Goal: Task Accomplishment & Management: Manage account settings

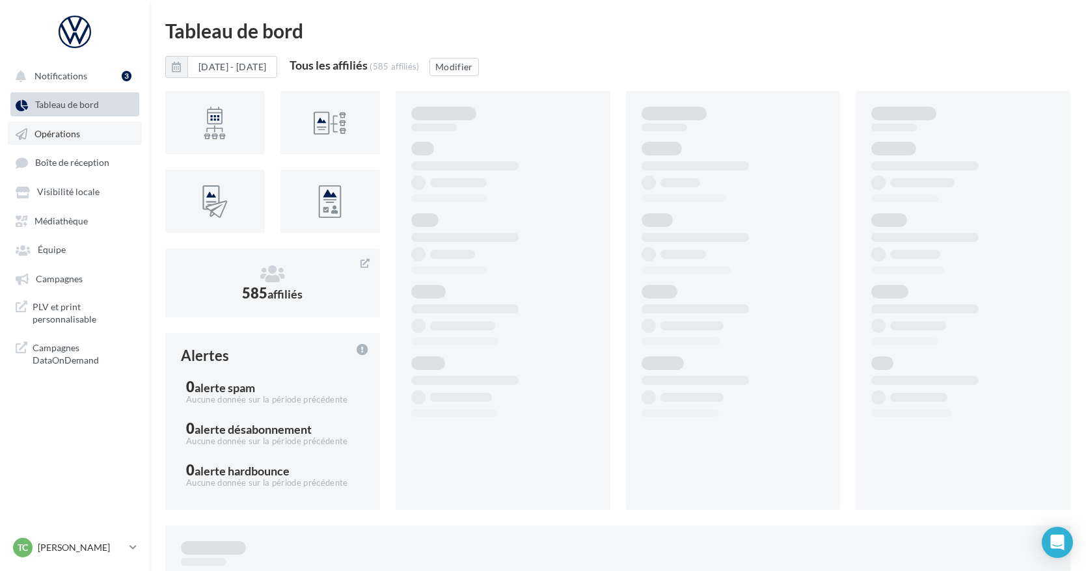
click at [94, 142] on link "Opérations" at bounding box center [75, 133] width 134 height 23
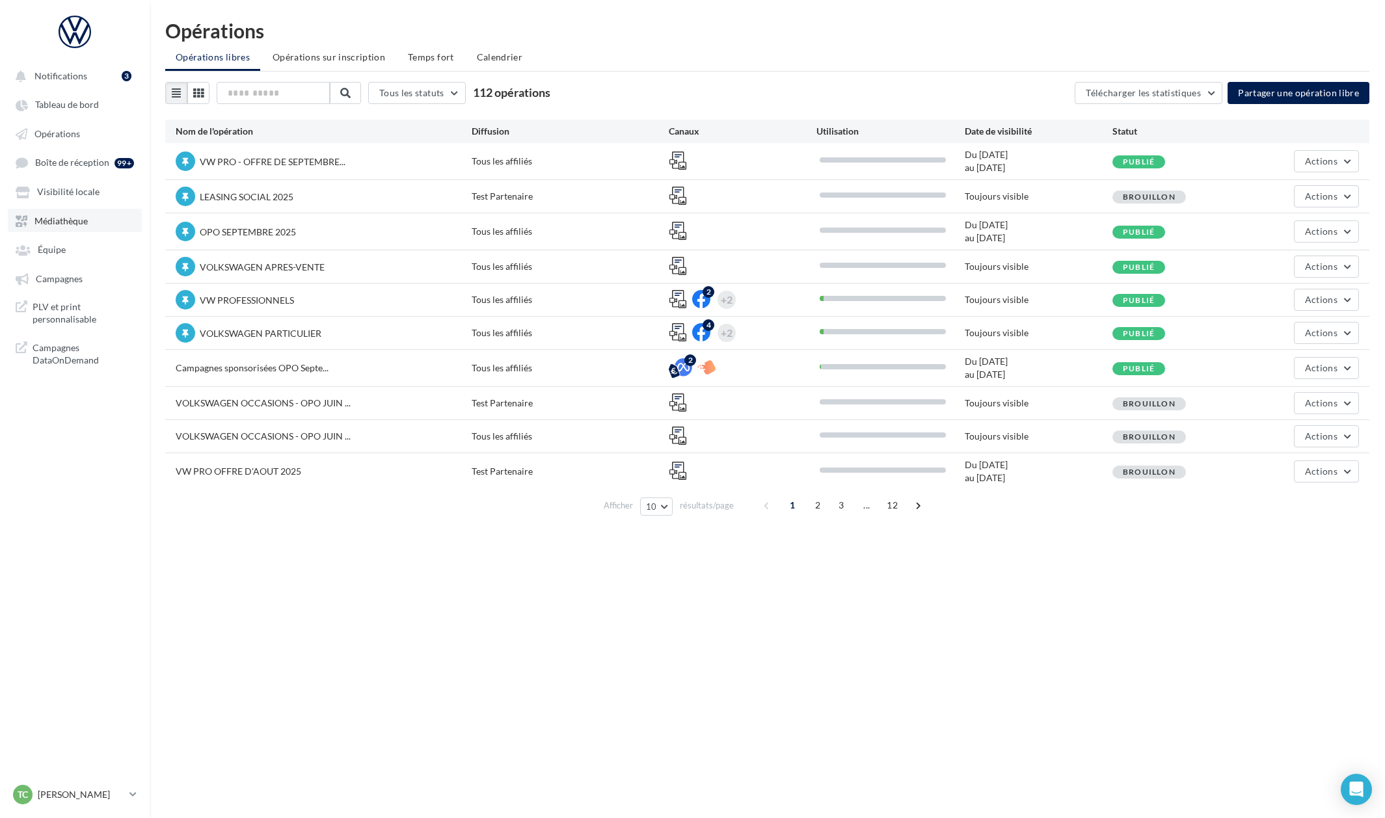
click at [56, 231] on link "Médiathèque" at bounding box center [75, 220] width 134 height 23
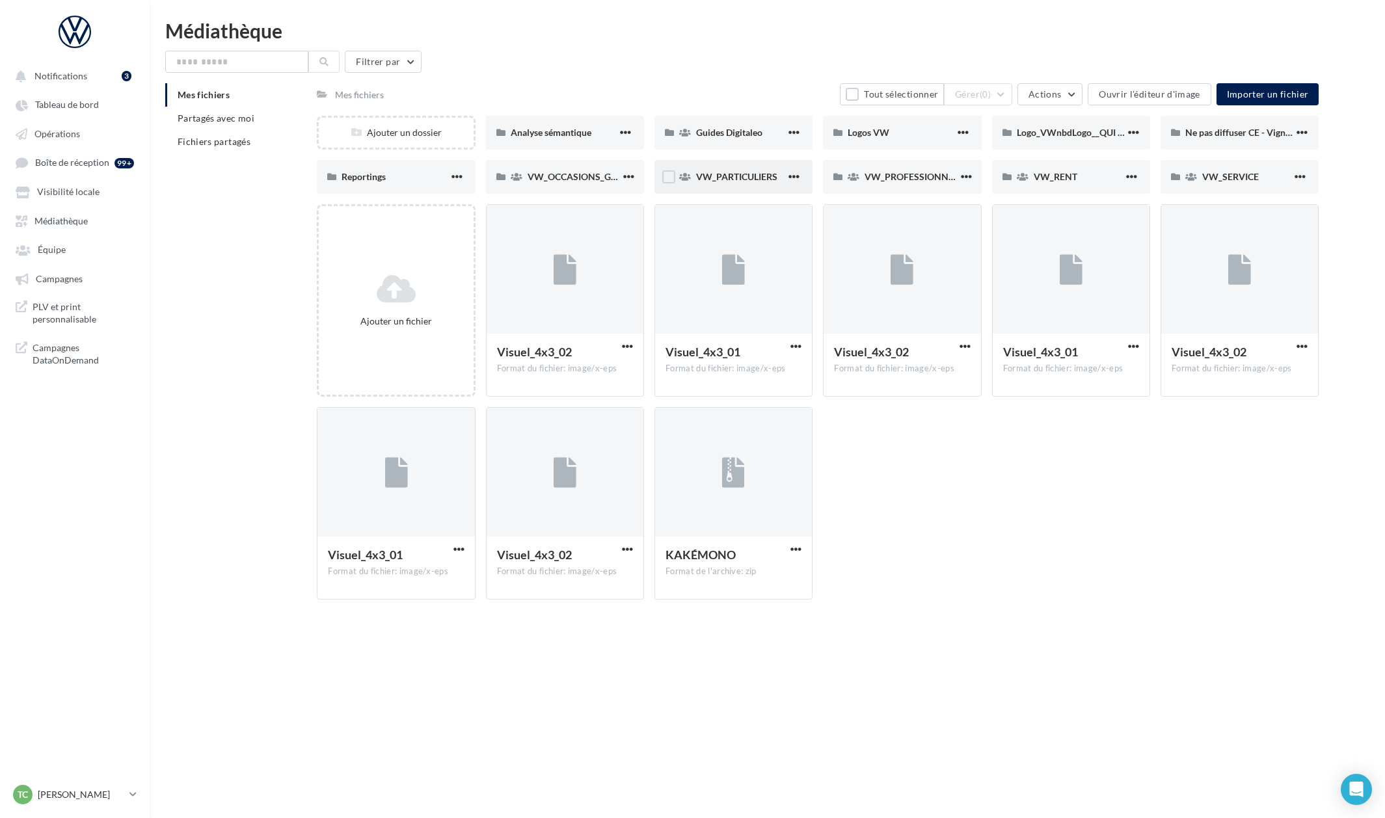
click at [717, 181] on span "VW_PARTICULIERS" at bounding box center [736, 176] width 81 height 11
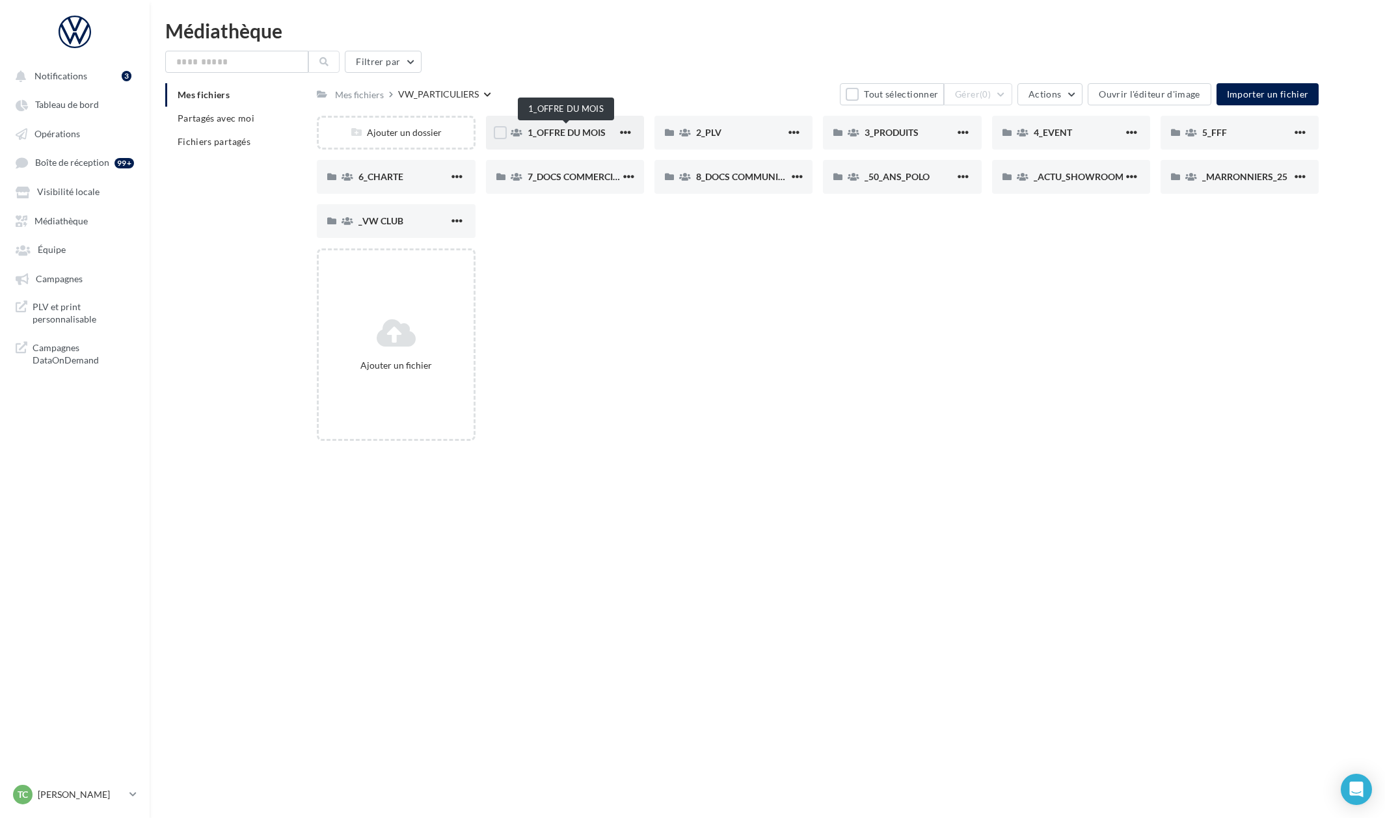
click at [576, 131] on span "1_OFFRE DU MOIS" at bounding box center [567, 132] width 78 height 11
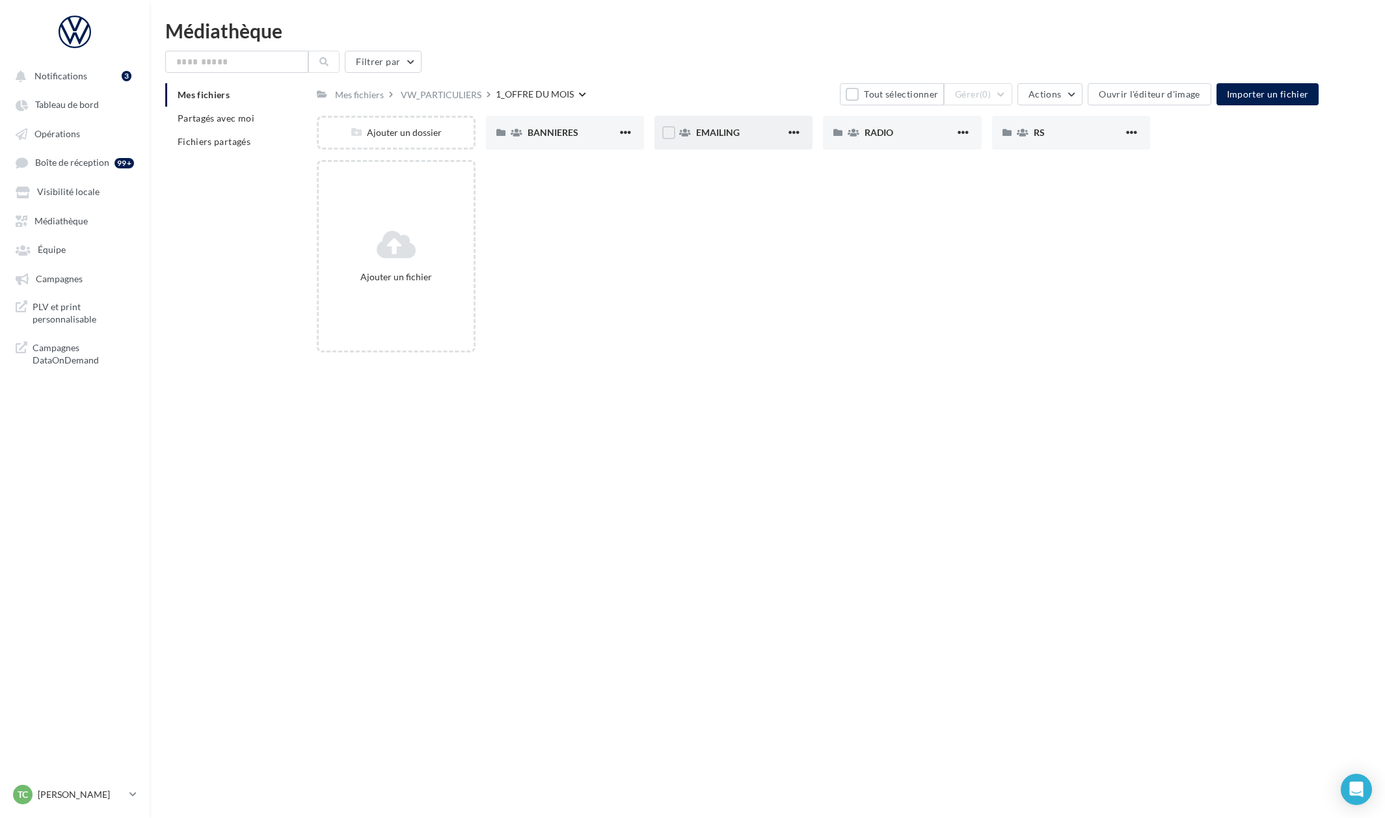
click at [724, 139] on div "EMAILING" at bounding box center [733, 133] width 158 height 34
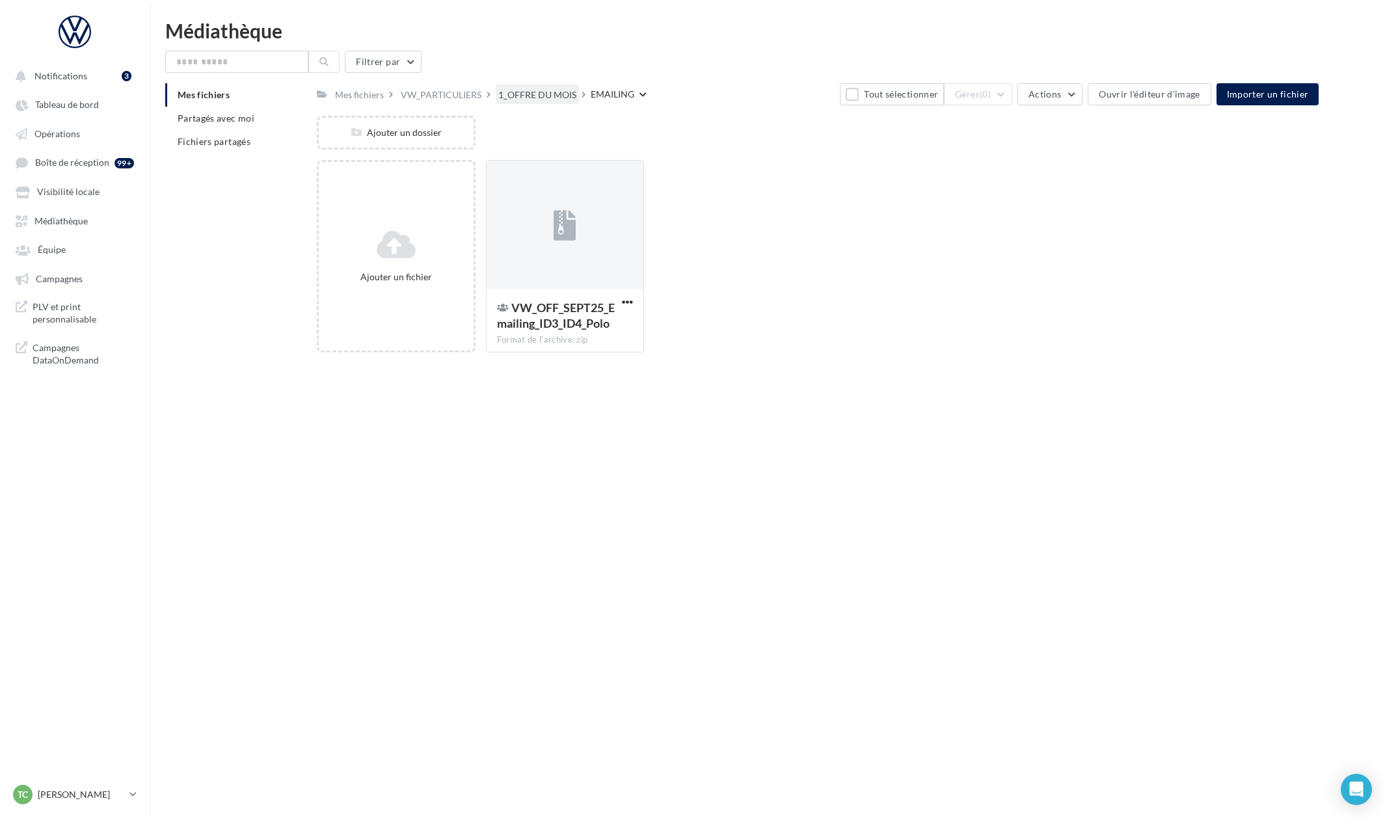
click at [558, 102] on div "1_OFFRE DU MOIS" at bounding box center [537, 94] width 83 height 19
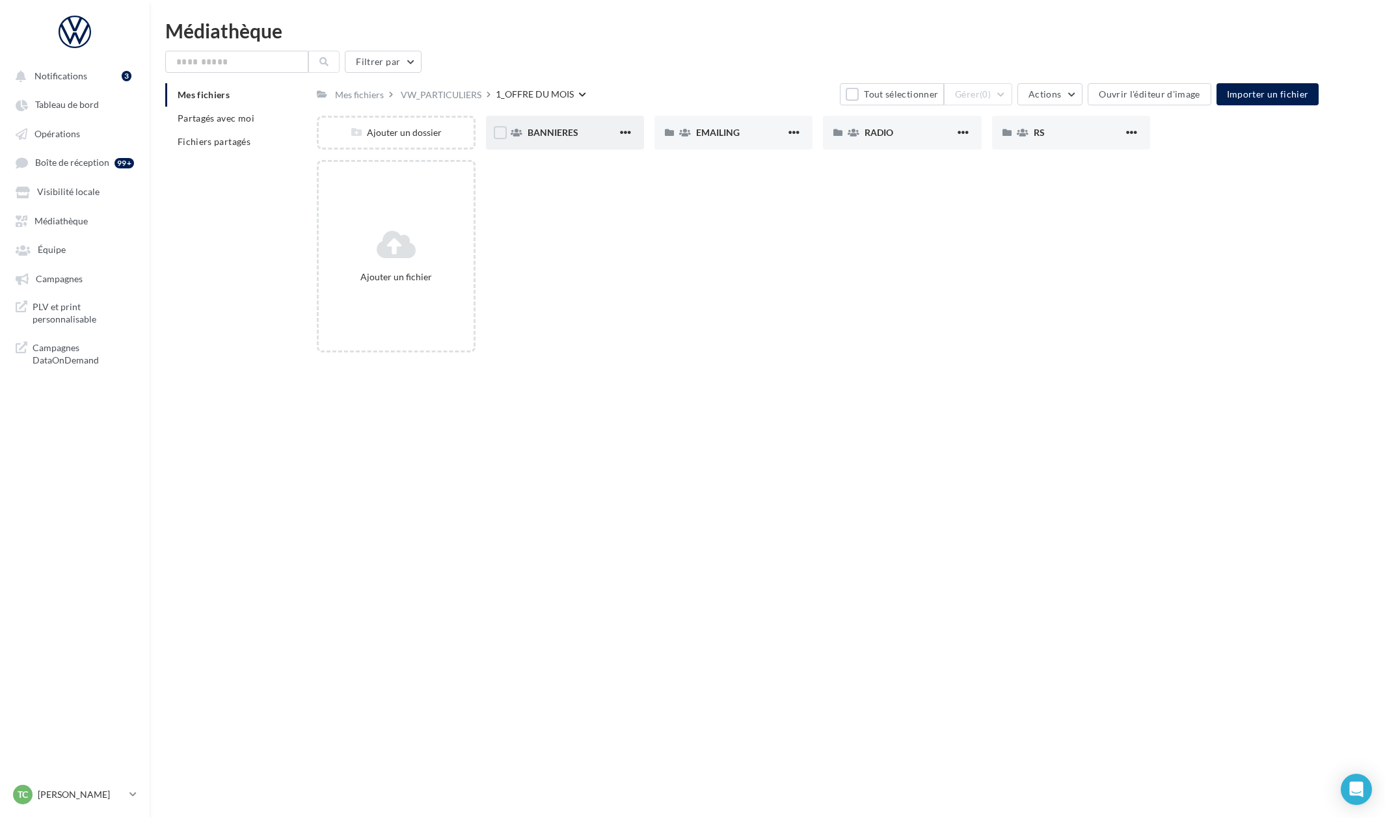
click at [537, 128] on span "BANNIERES" at bounding box center [553, 132] width 51 height 11
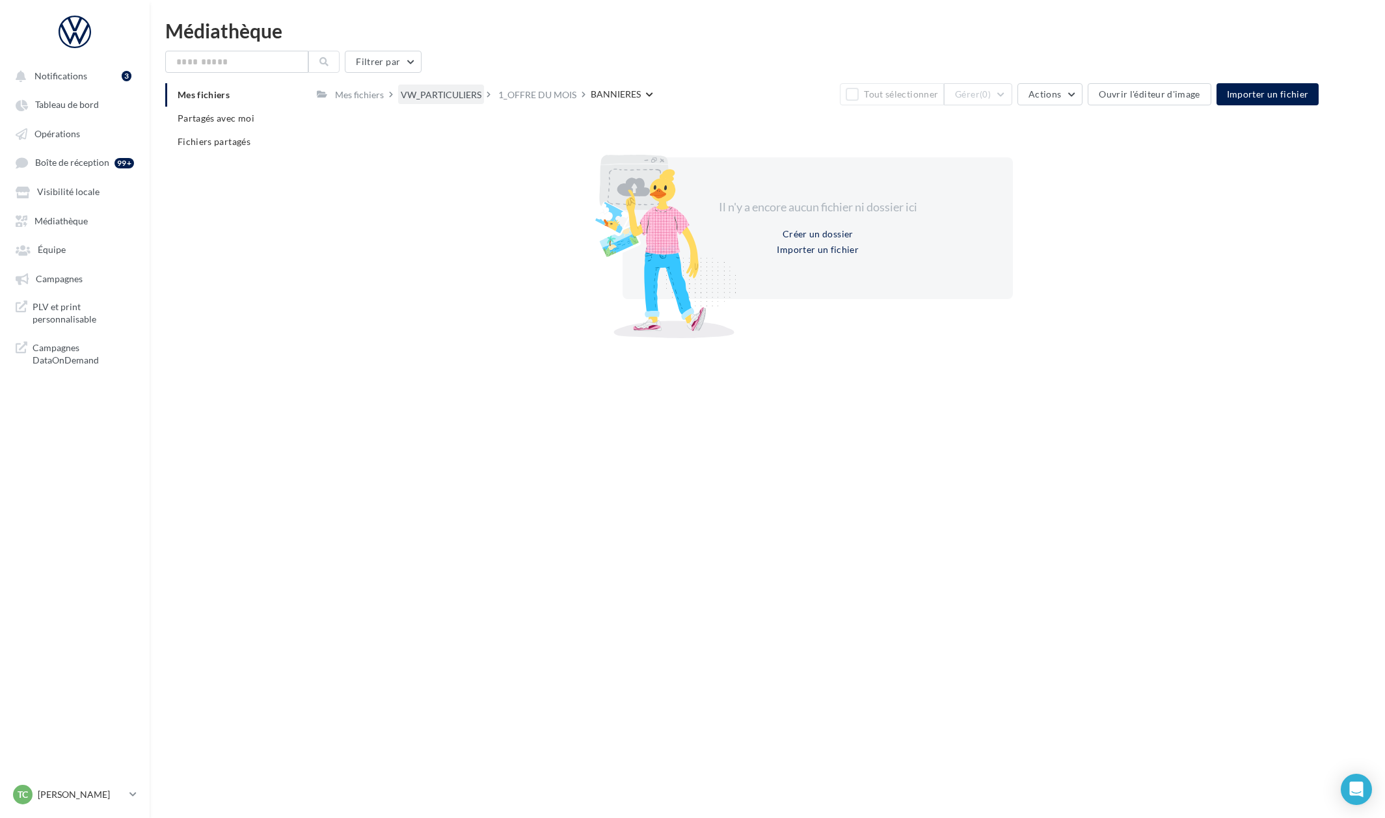
click at [482, 96] on div "VW_PARTICULIERS" at bounding box center [441, 94] width 86 height 19
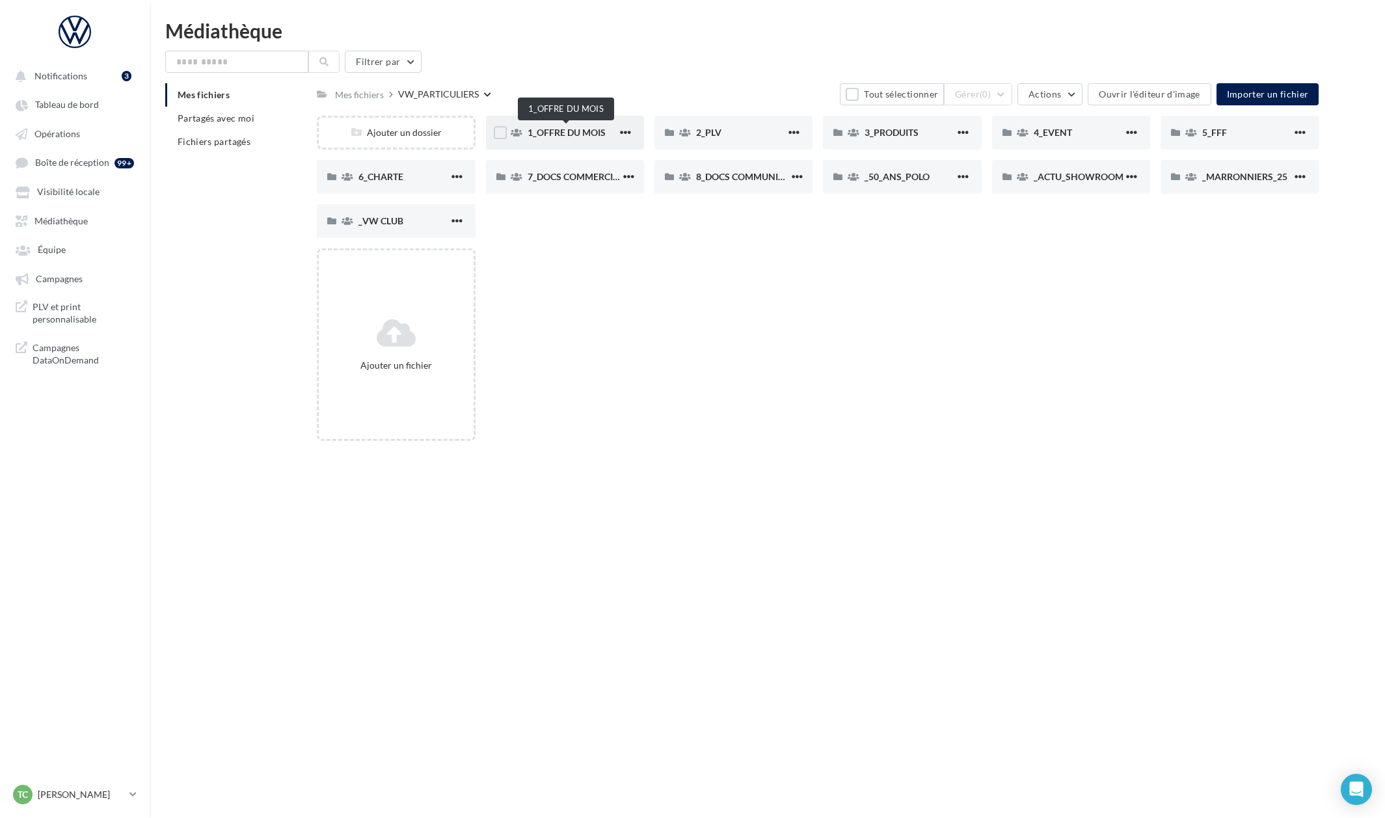
click at [552, 137] on span "1_OFFRE DU MOIS" at bounding box center [567, 132] width 78 height 11
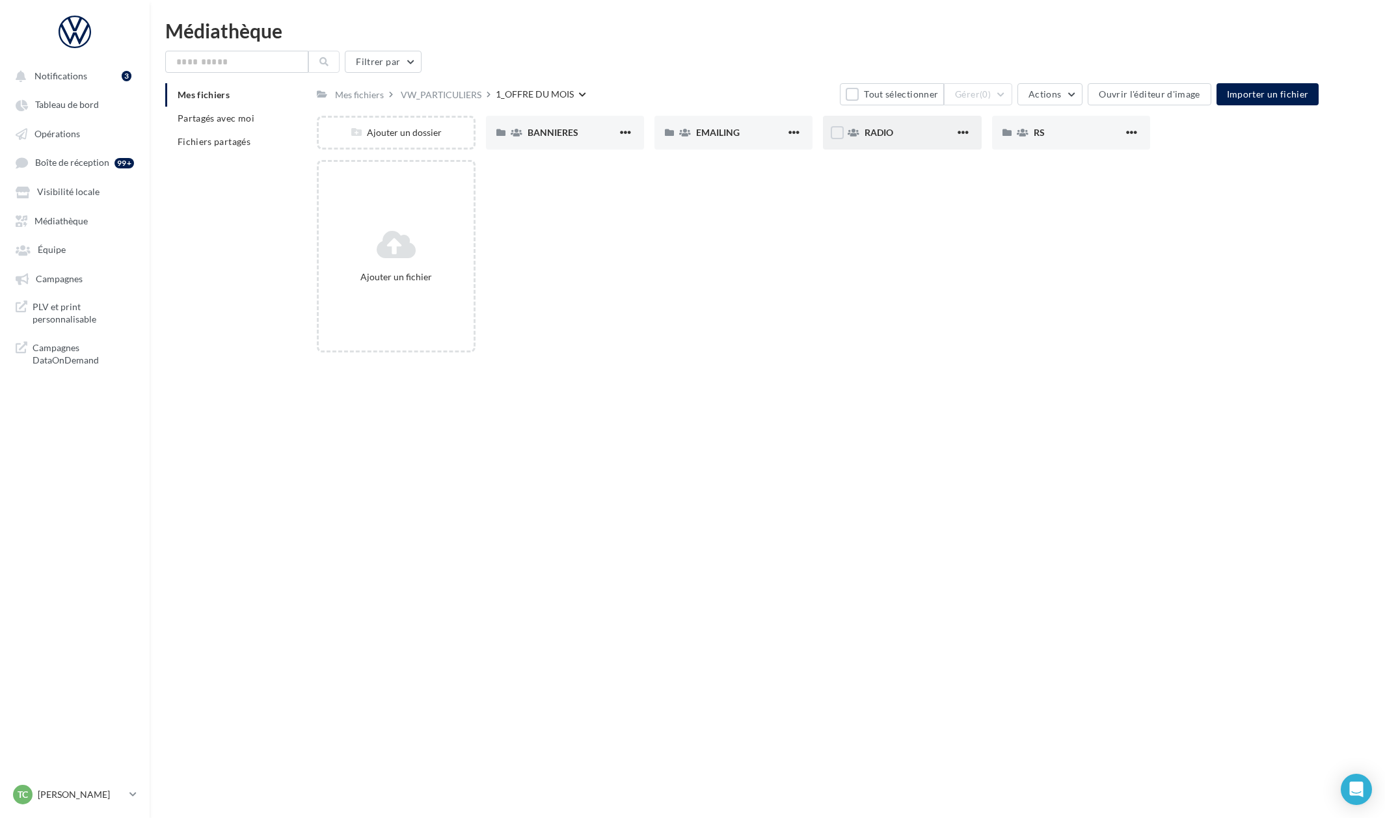
click at [847, 141] on div "RADIO" at bounding box center [902, 133] width 158 height 34
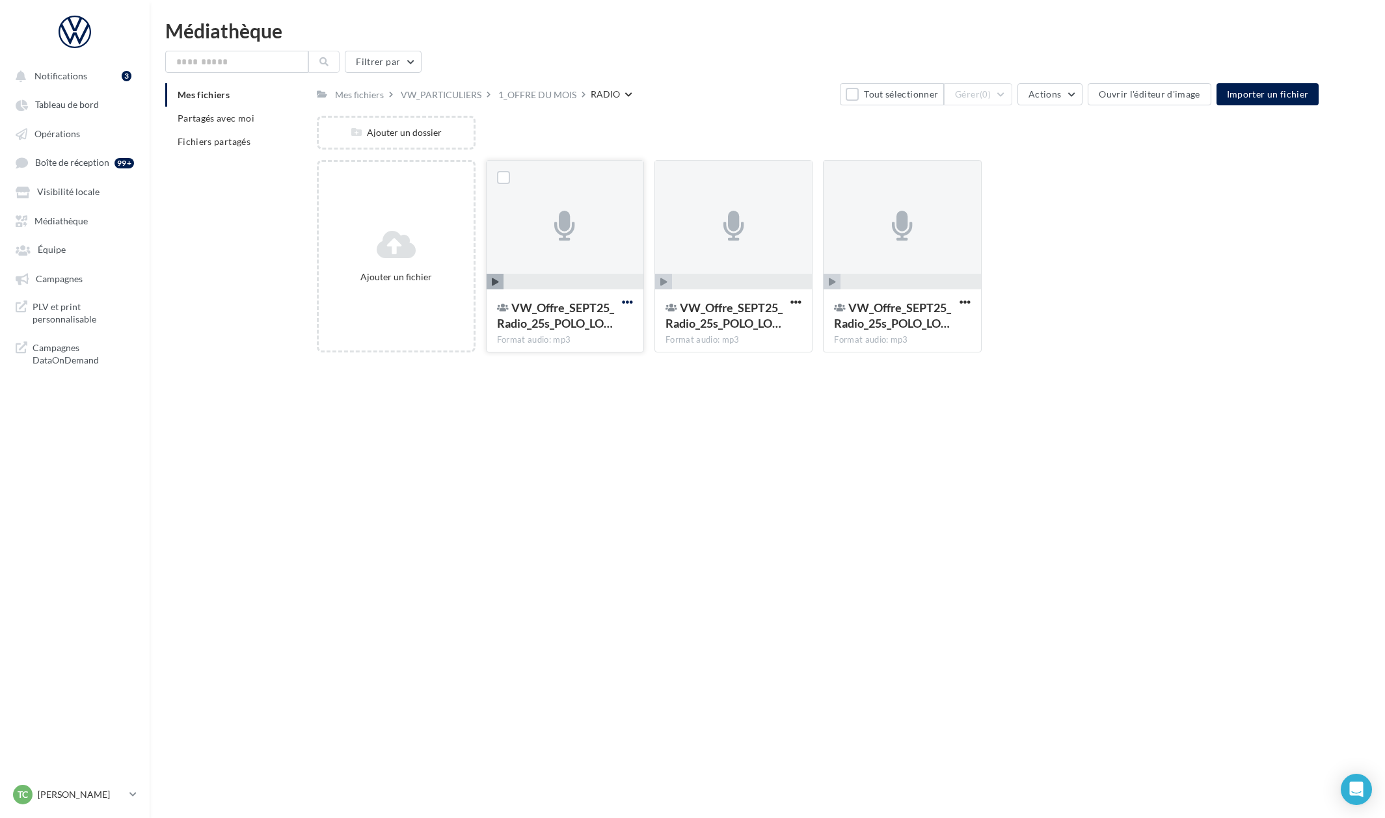
click at [630, 303] on span "button" at bounding box center [627, 302] width 11 height 11
click at [610, 327] on button "Modifier les informations" at bounding box center [563, 329] width 144 height 34
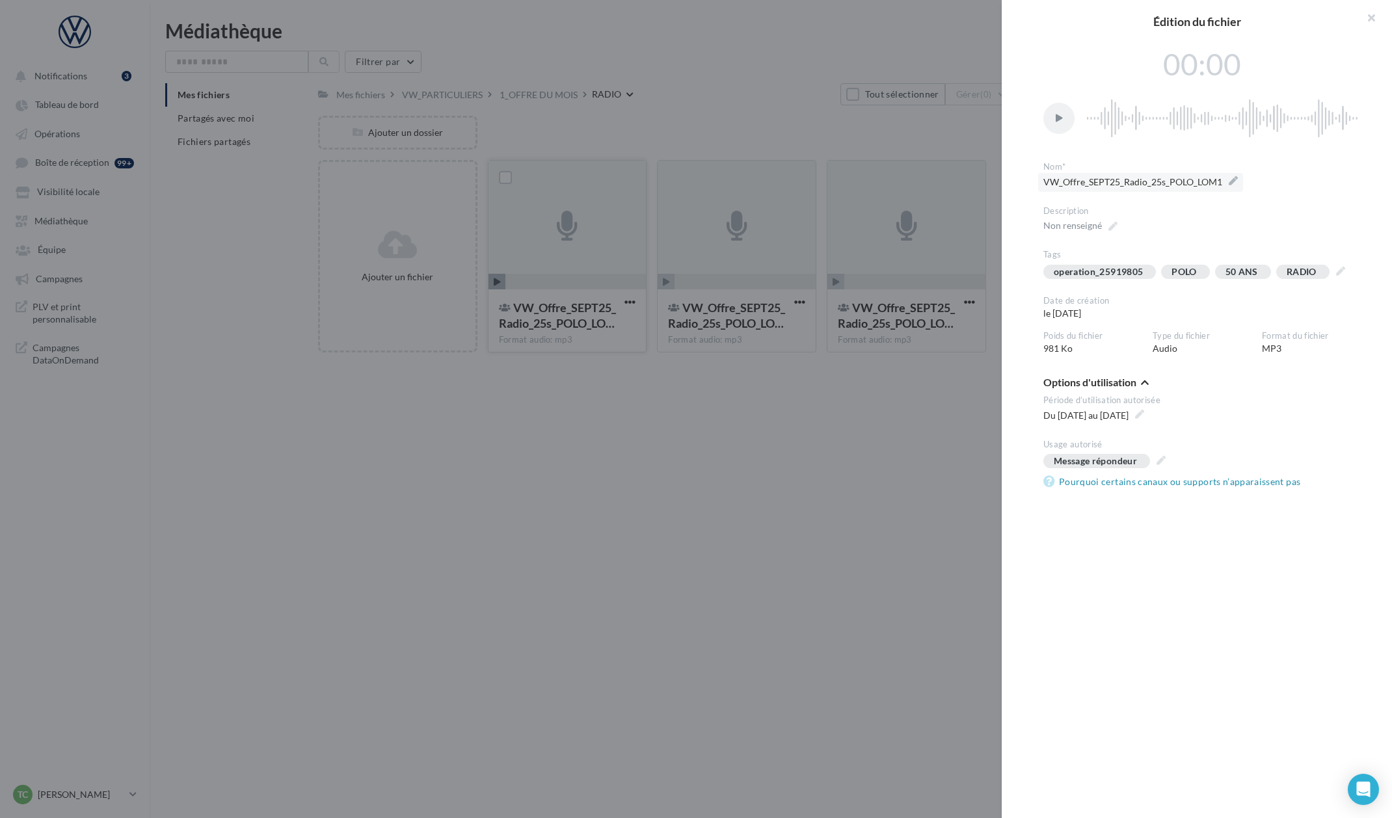
click at [1092, 183] on span "VW_Offre_SEPT25_Radio_25s_POLO_LOM1" at bounding box center [1140, 182] width 194 height 18
click at [0, 0] on textarea "**********" at bounding box center [0, 0] width 0 height 0
drag, startPoint x: 1204, startPoint y: 185, endPoint x: 892, endPoint y: 176, distance: 311.7
click at [892, 176] on div "**********" at bounding box center [696, 409] width 1392 height 818
click at [755, 328] on div at bounding box center [696, 409] width 1392 height 818
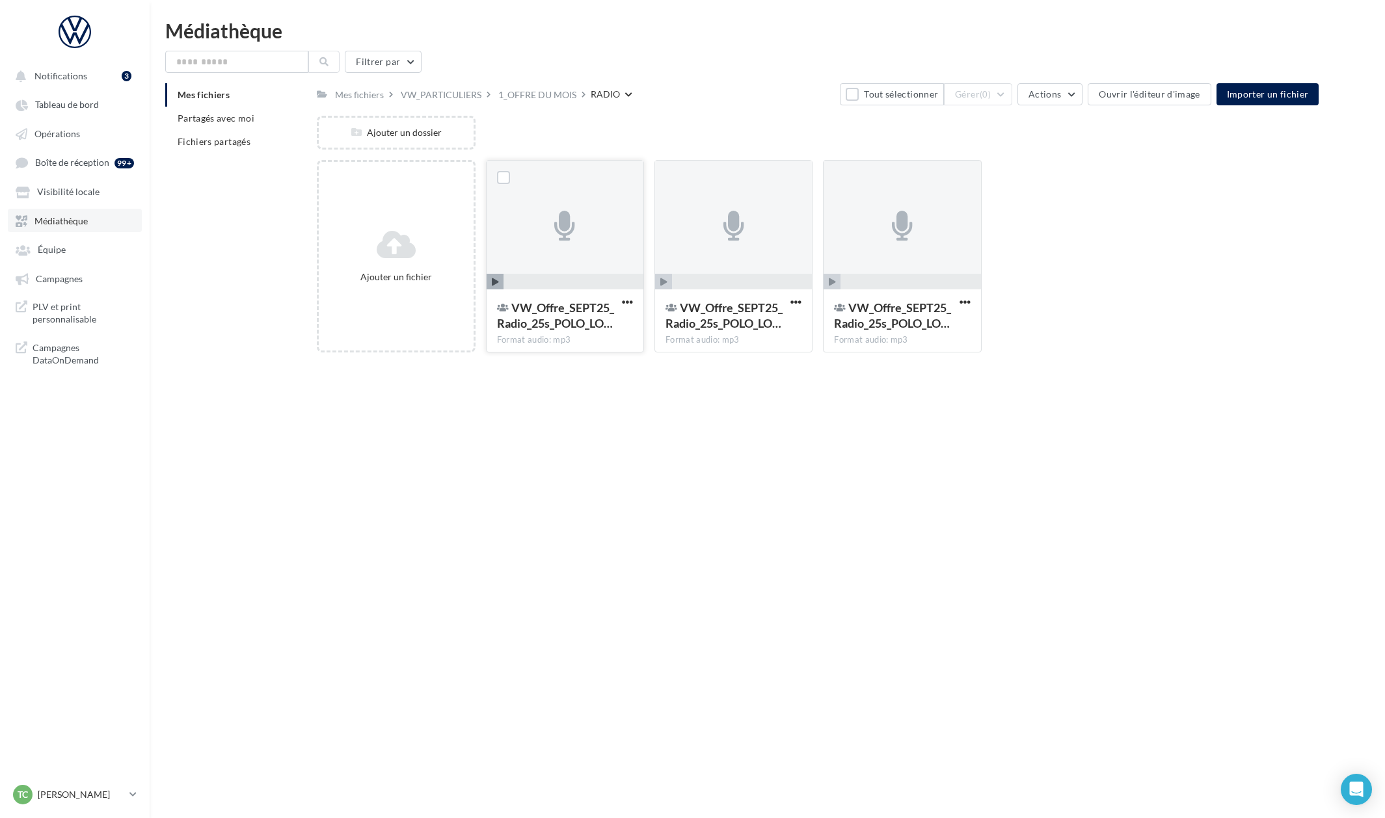
click at [94, 215] on link "Médiathèque" at bounding box center [75, 220] width 134 height 23
click at [100, 193] on link "Visibilité locale" at bounding box center [75, 191] width 134 height 23
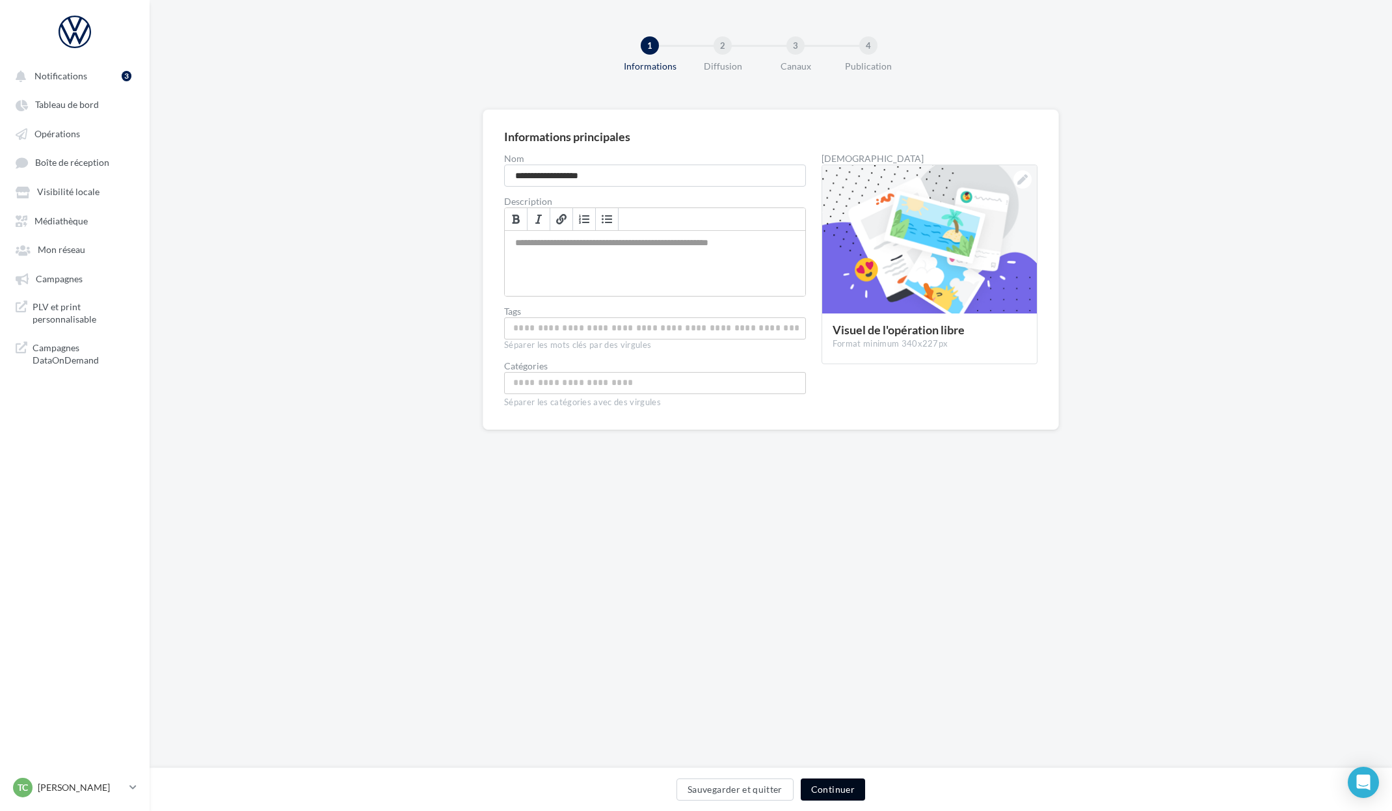
click at [809, 786] on button "Continuer" at bounding box center [833, 790] width 64 height 22
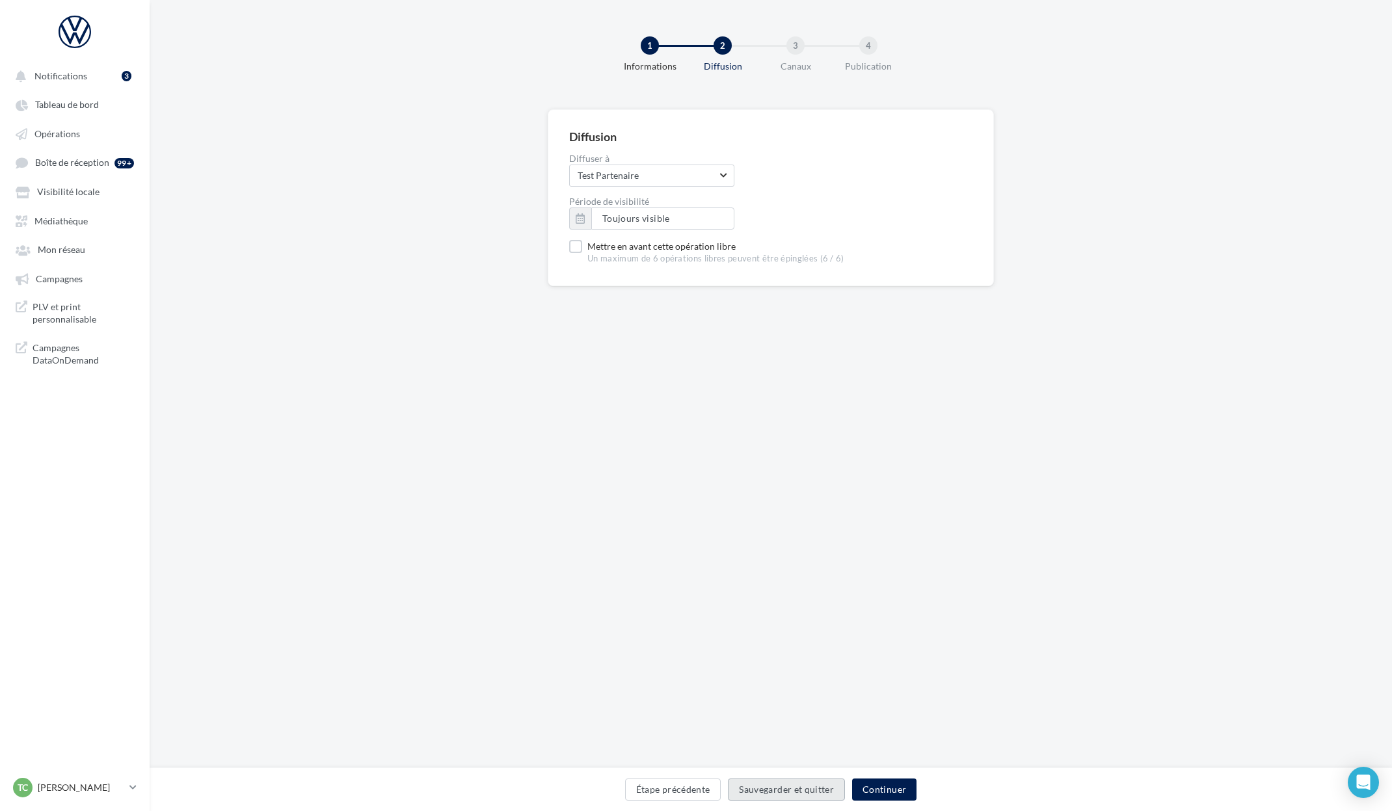
click at [810, 786] on button "Sauvegarder et quitter" at bounding box center [786, 790] width 117 height 22
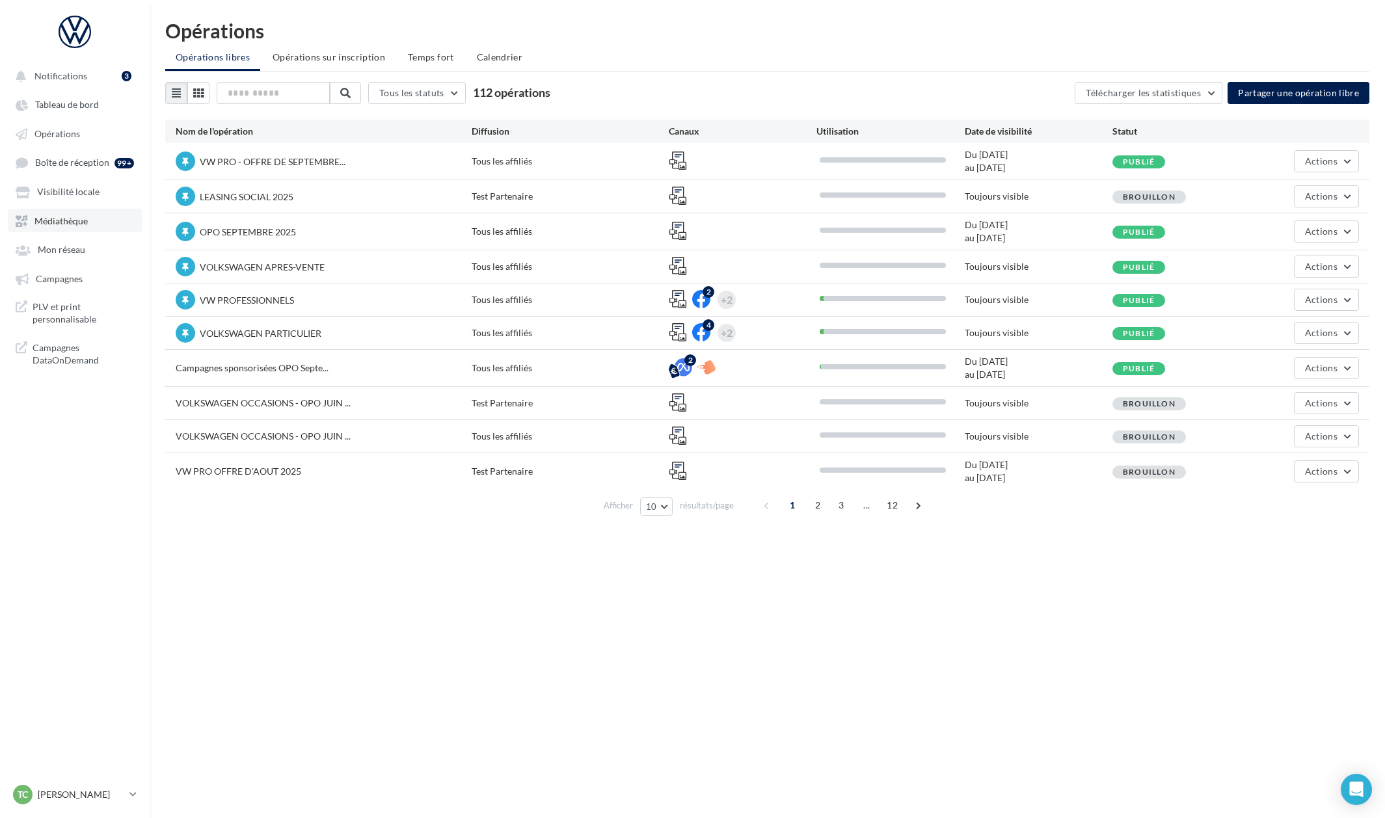
click at [49, 221] on span "Médiathèque" at bounding box center [60, 220] width 53 height 11
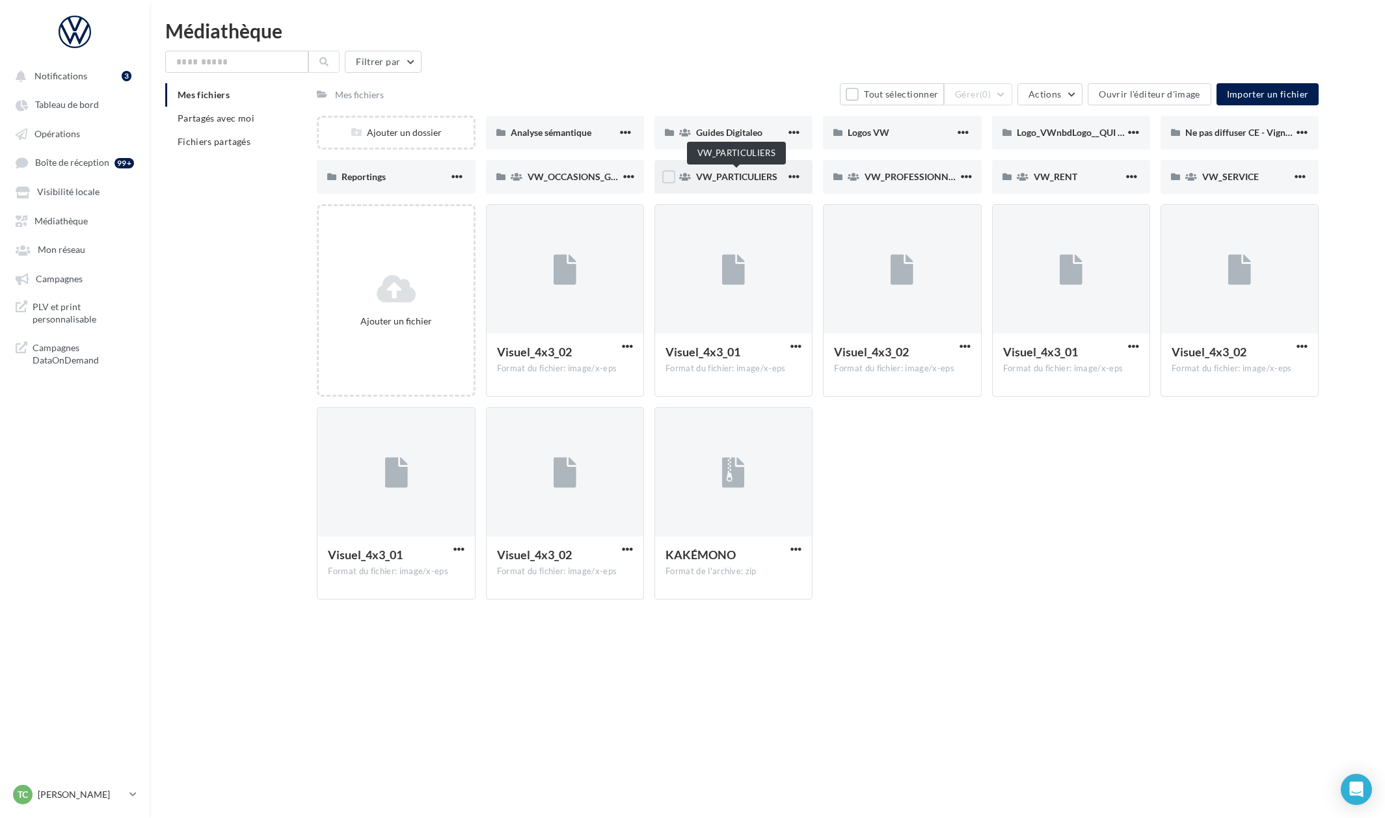
click at [768, 171] on span "VW_PARTICULIERS" at bounding box center [736, 176] width 81 height 11
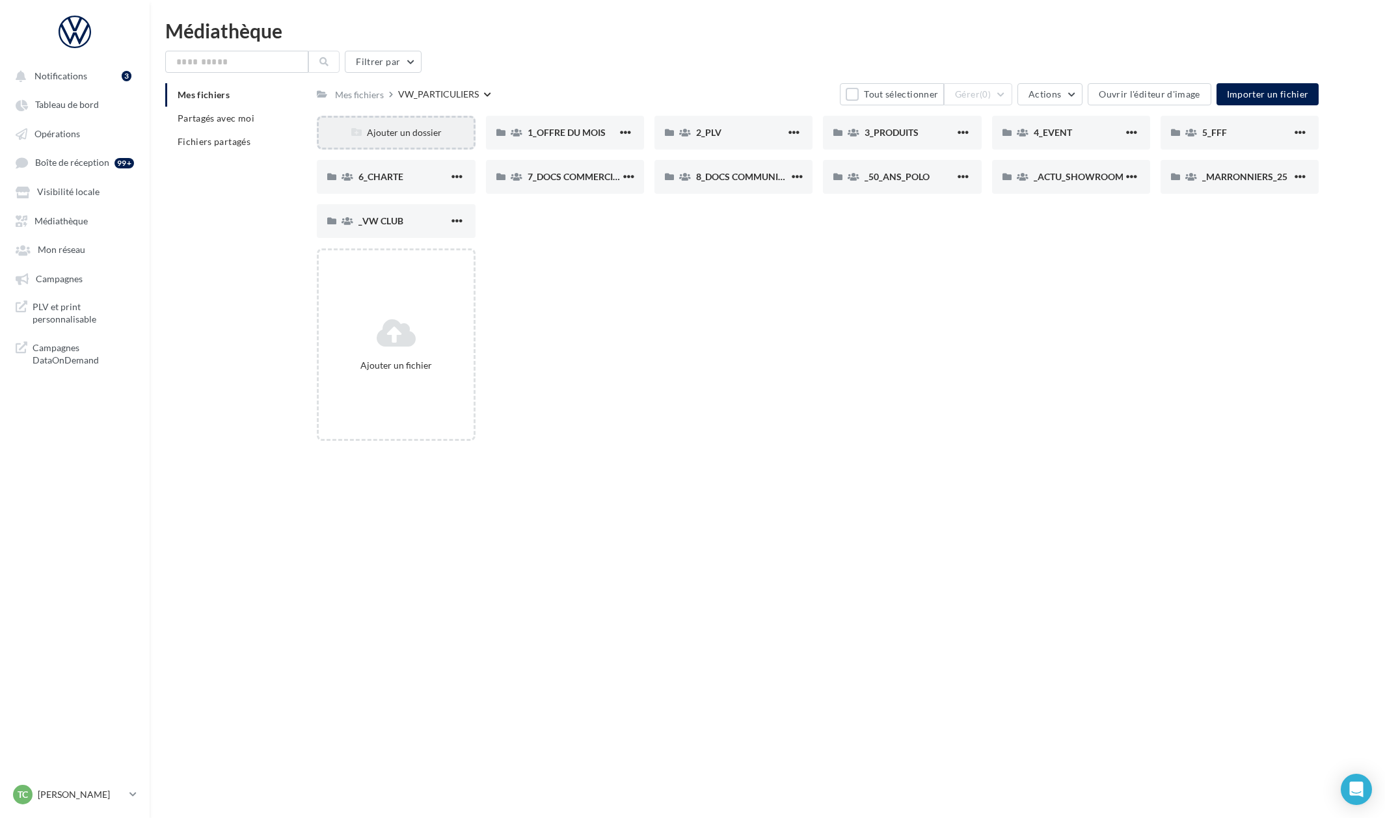
click at [423, 125] on div "Ajouter un dossier" at bounding box center [396, 133] width 158 height 34
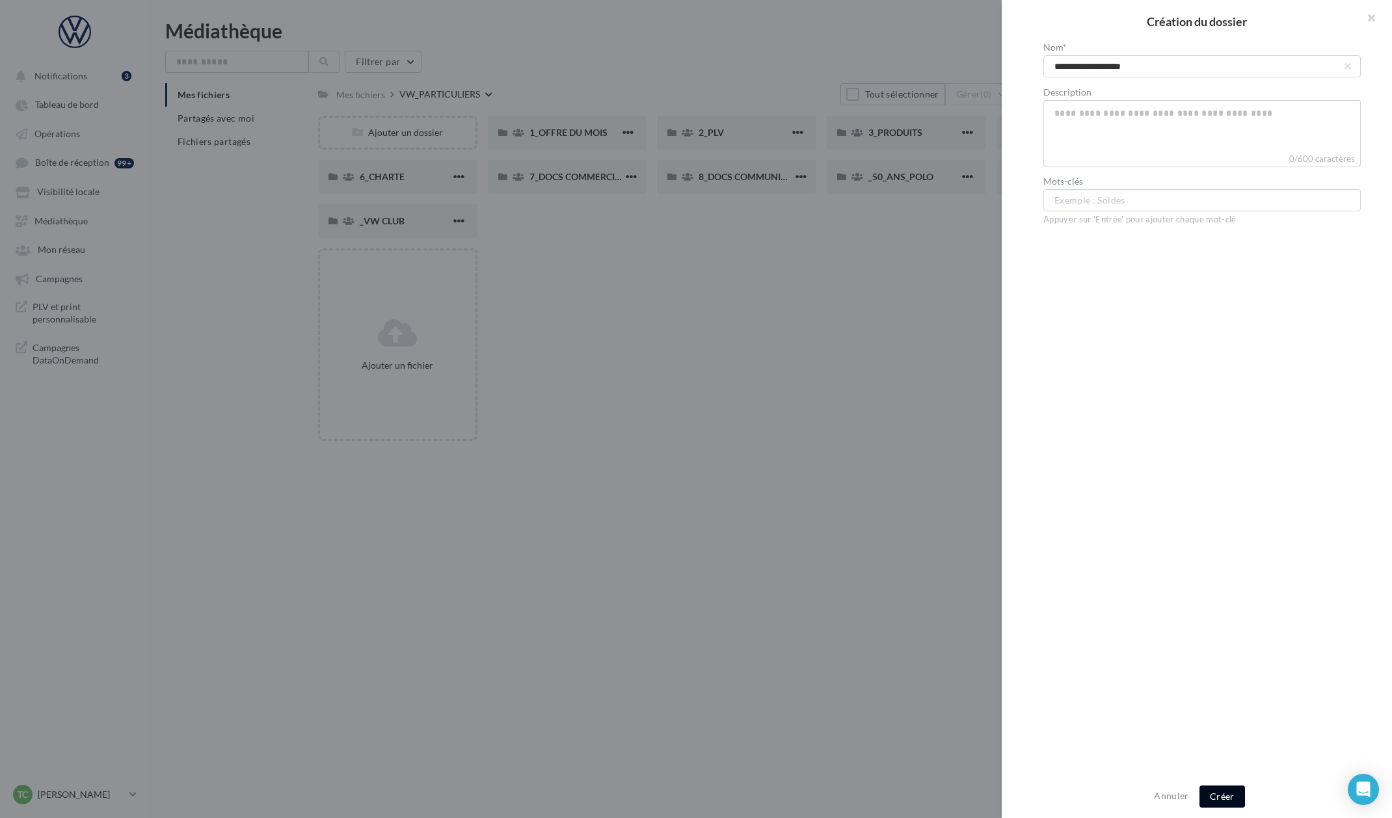
type input "**********"
click at [1224, 797] on button "Créer" at bounding box center [1222, 797] width 46 height 22
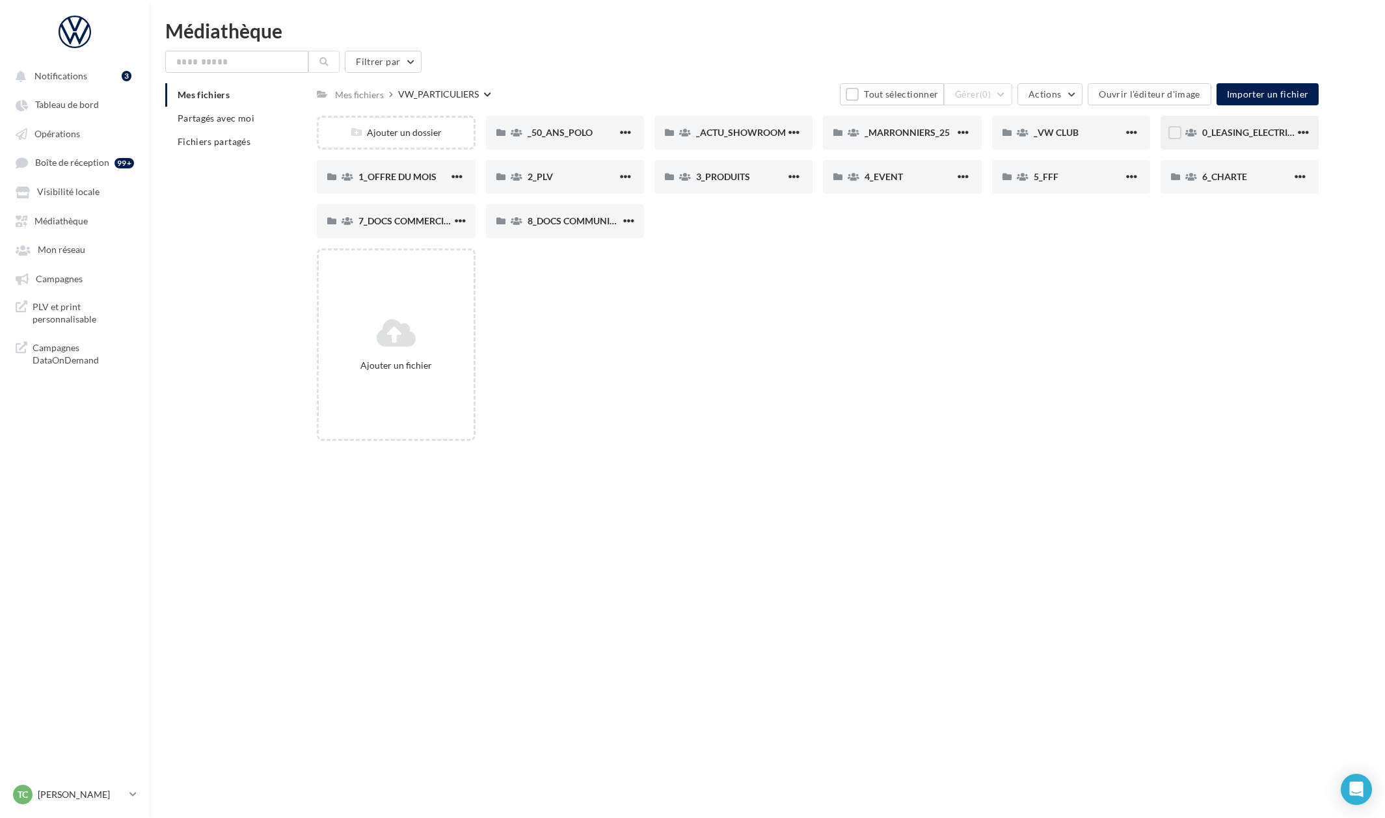
click at [1252, 134] on span "0_LEASING_ELECTRIQUE" at bounding box center [1254, 132] width 104 height 11
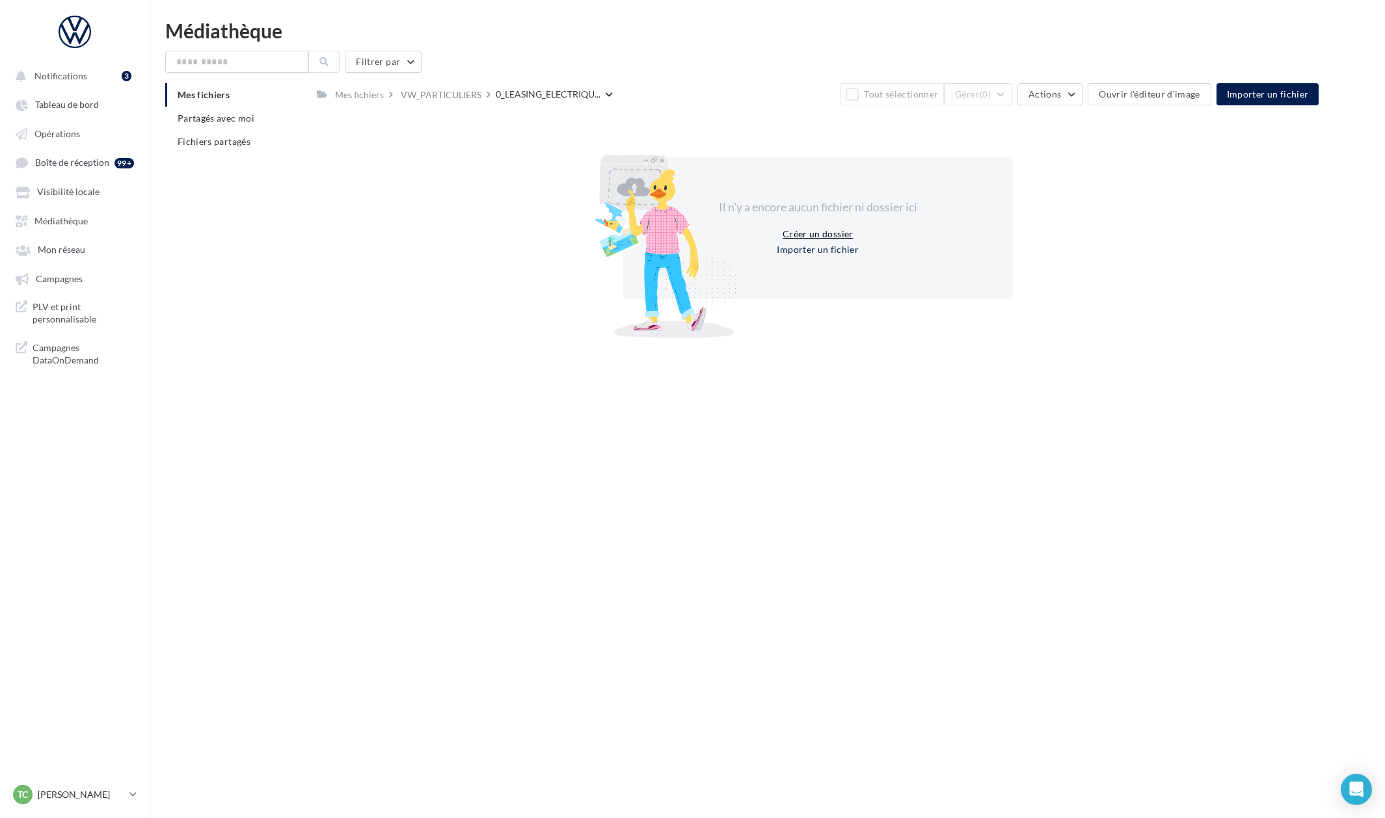
click at [834, 238] on button "Créer un dossier" at bounding box center [817, 234] width 81 height 16
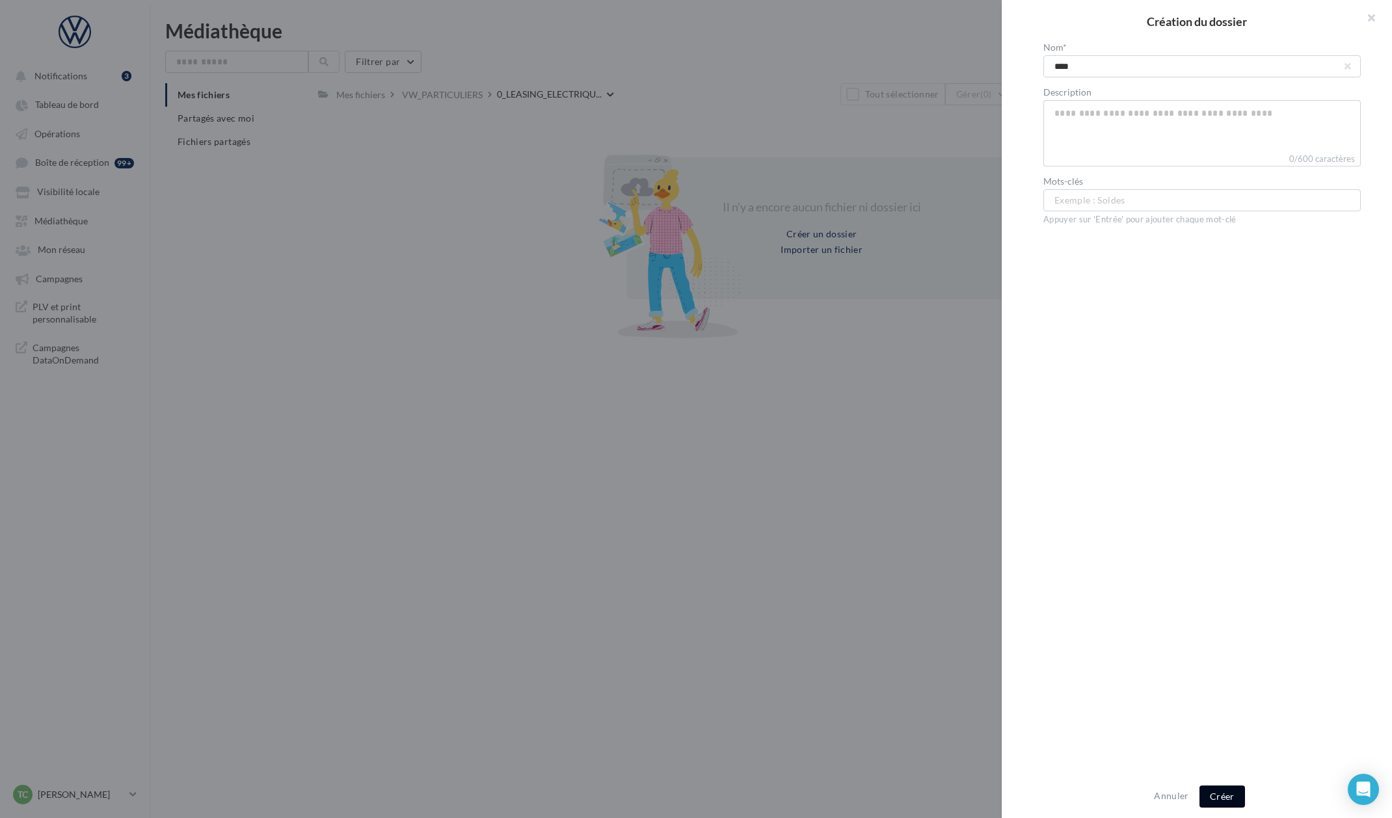
type input "****"
click at [1216, 793] on button "Créer" at bounding box center [1222, 797] width 46 height 22
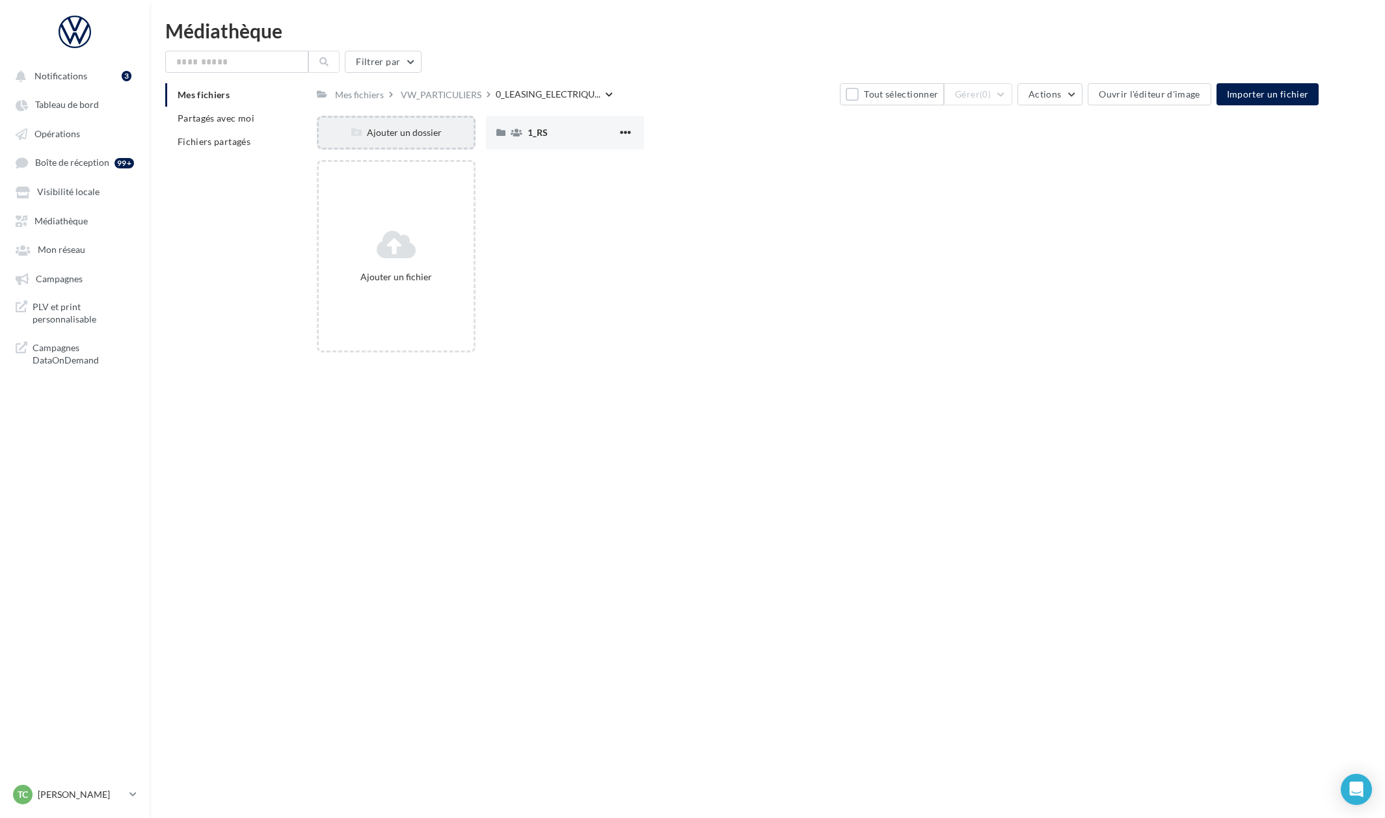
click at [441, 139] on div "Ajouter un dossier" at bounding box center [396, 132] width 154 height 13
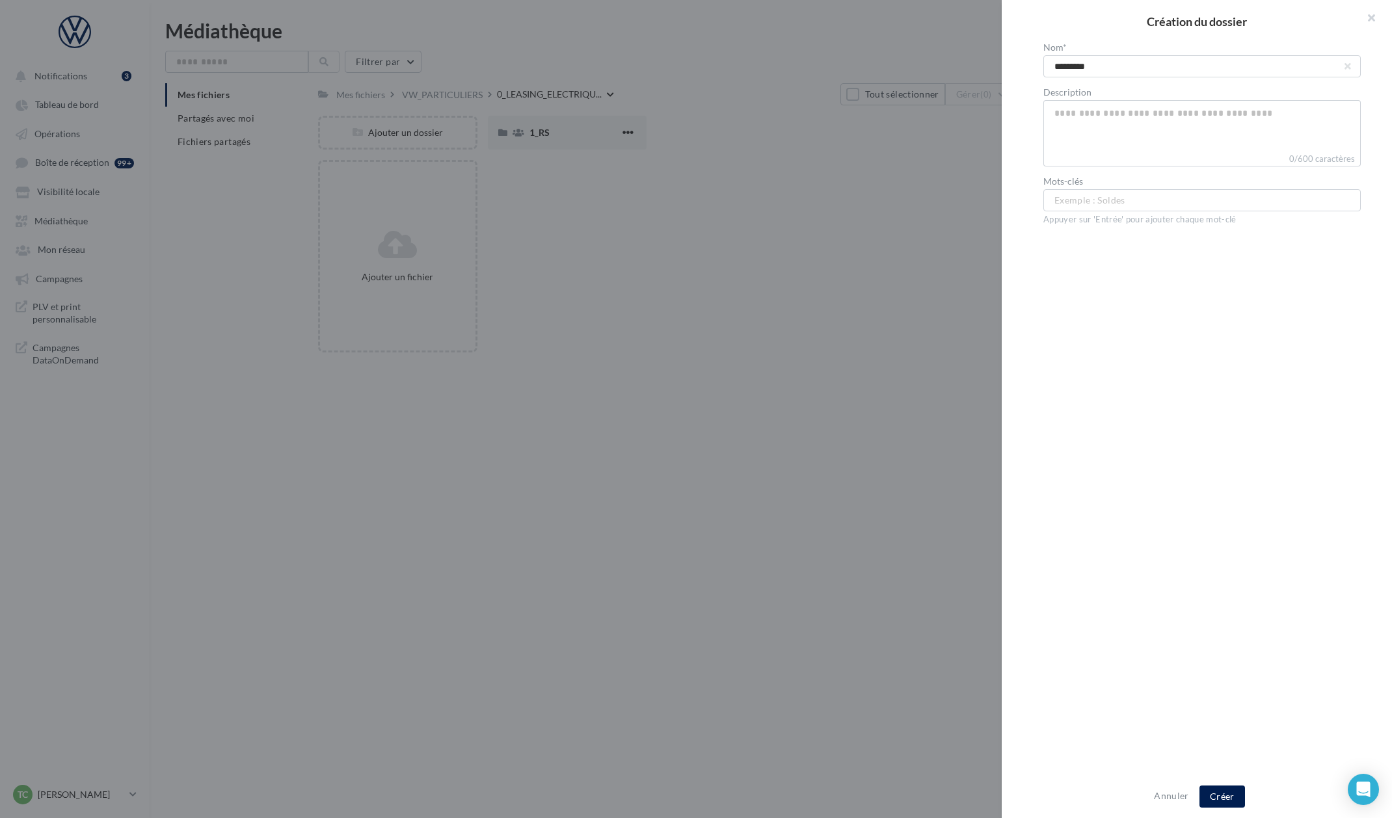
type input "**********"
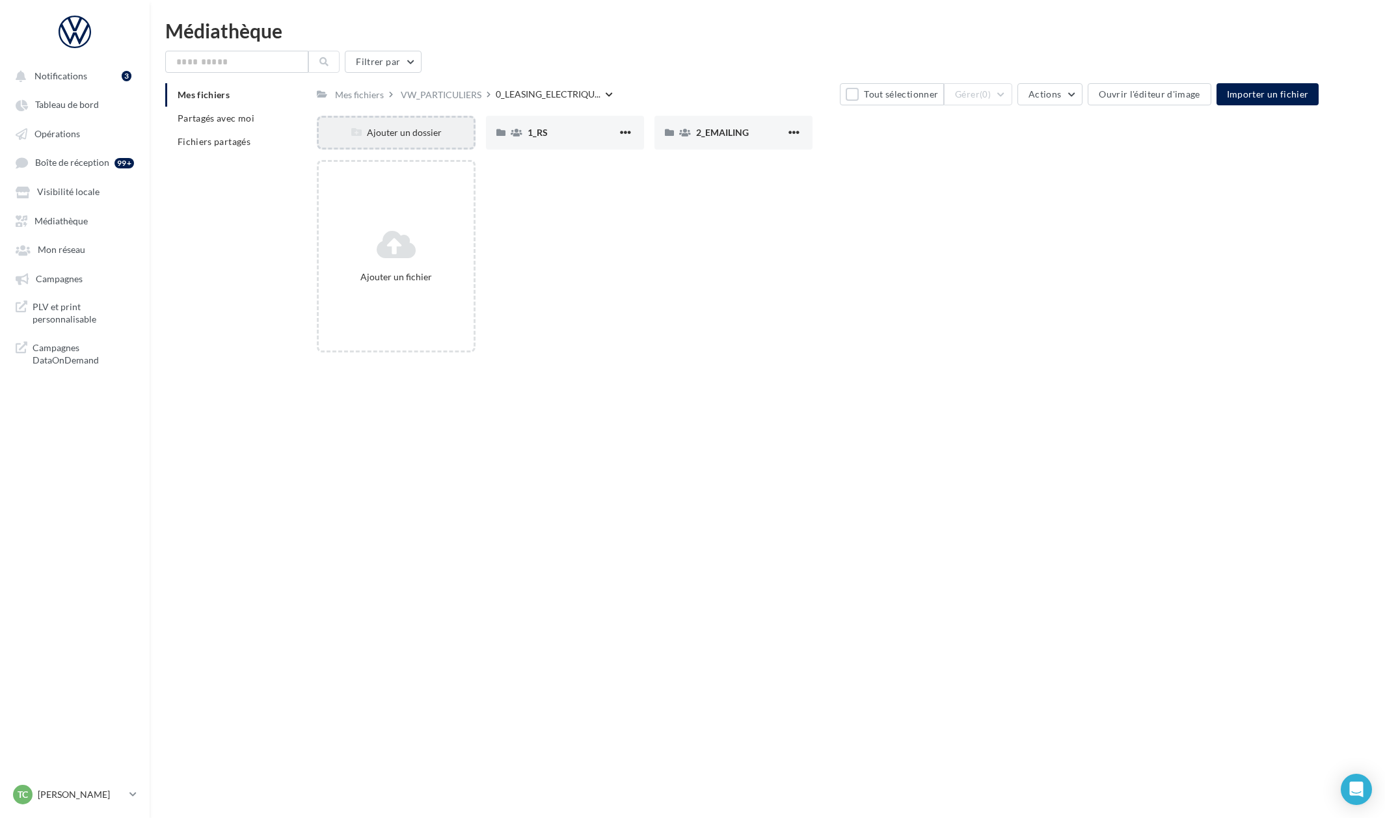
click at [425, 120] on div "Ajouter un dossier" at bounding box center [396, 133] width 158 height 34
click at [317, 363] on div "Création du dossier Nom* Description 0/600 caractères Mots-clés Exemple : Solde…" at bounding box center [818, 363] width 1002 height 0
click at [90, 226] on link "Médiathèque" at bounding box center [75, 220] width 134 height 23
click at [86, 228] on link "Médiathèque" at bounding box center [75, 220] width 134 height 23
click at [97, 227] on link "Médiathèque" at bounding box center [75, 220] width 134 height 23
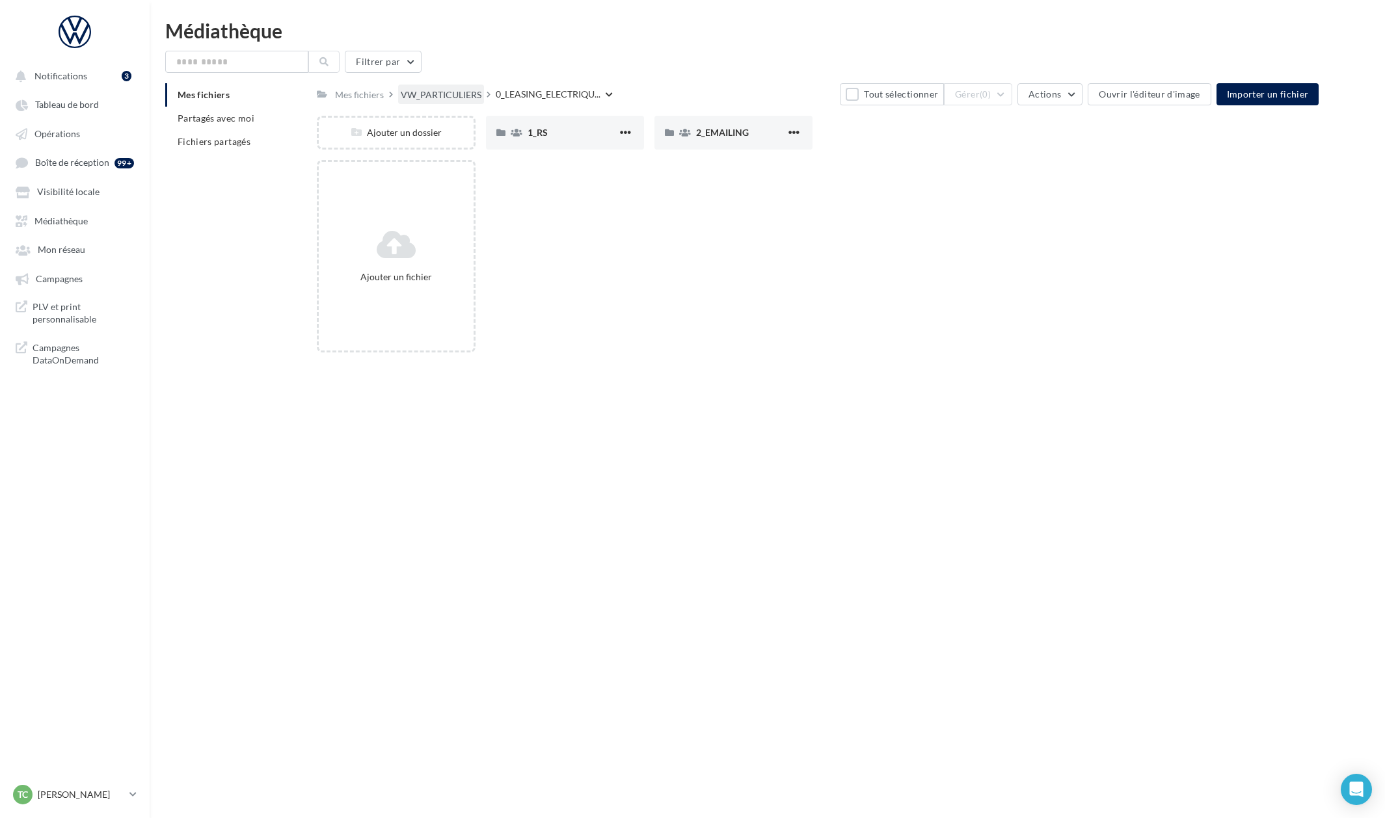
click at [447, 101] on div "VW_PARTICULIERS" at bounding box center [441, 94] width 81 height 13
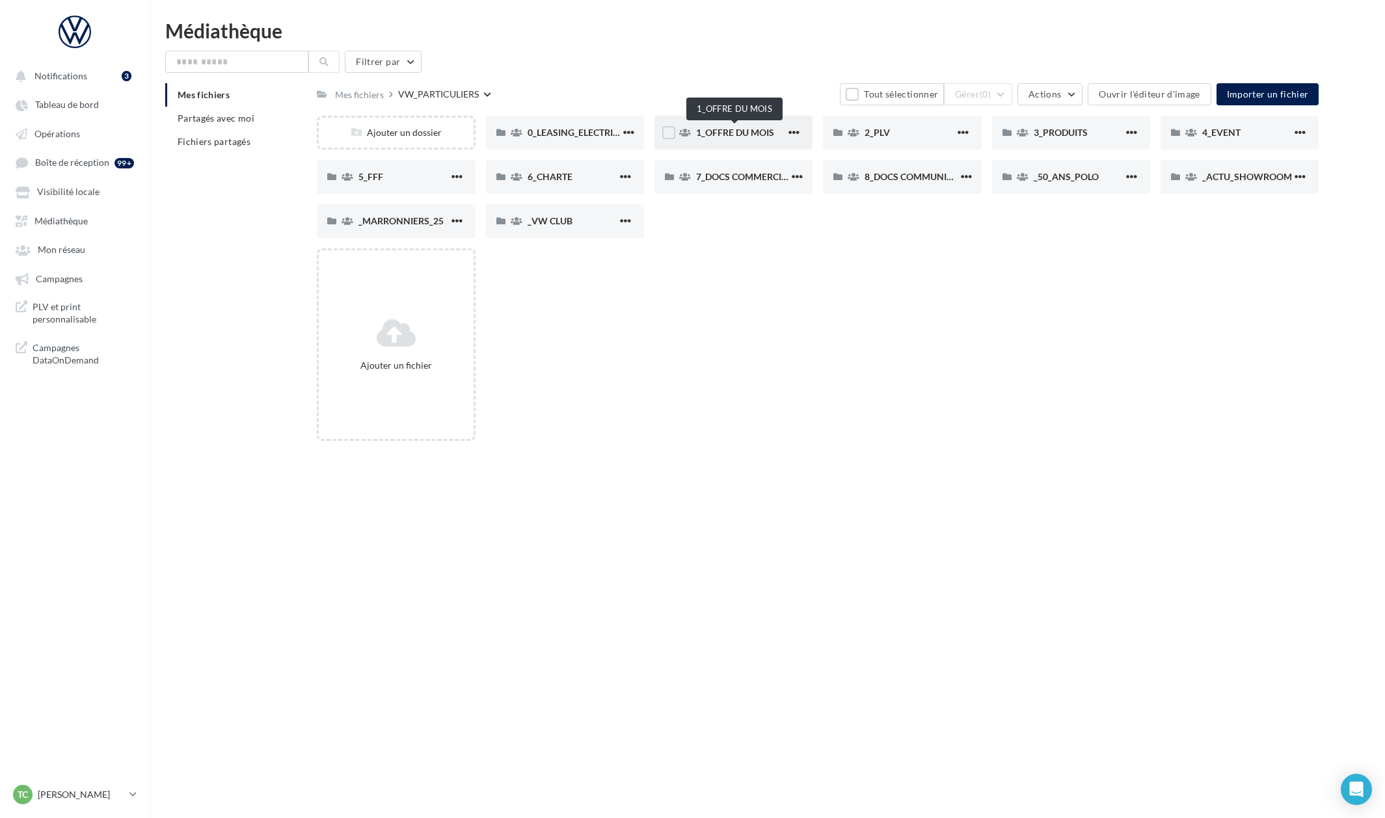
click at [725, 137] on span "1_OFFRE DU MOIS" at bounding box center [735, 132] width 78 height 11
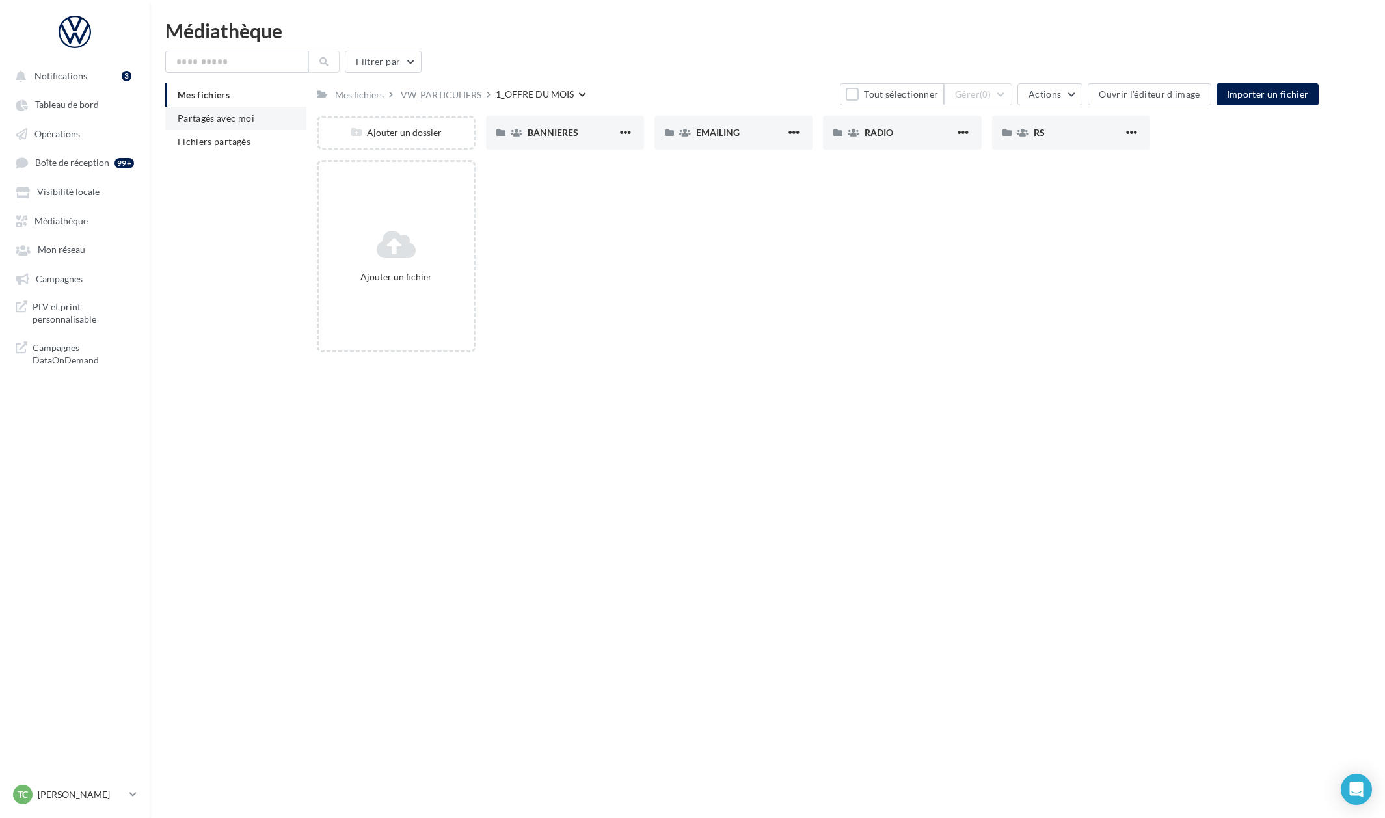
click at [237, 119] on span "Partagés avec moi" at bounding box center [216, 118] width 77 height 11
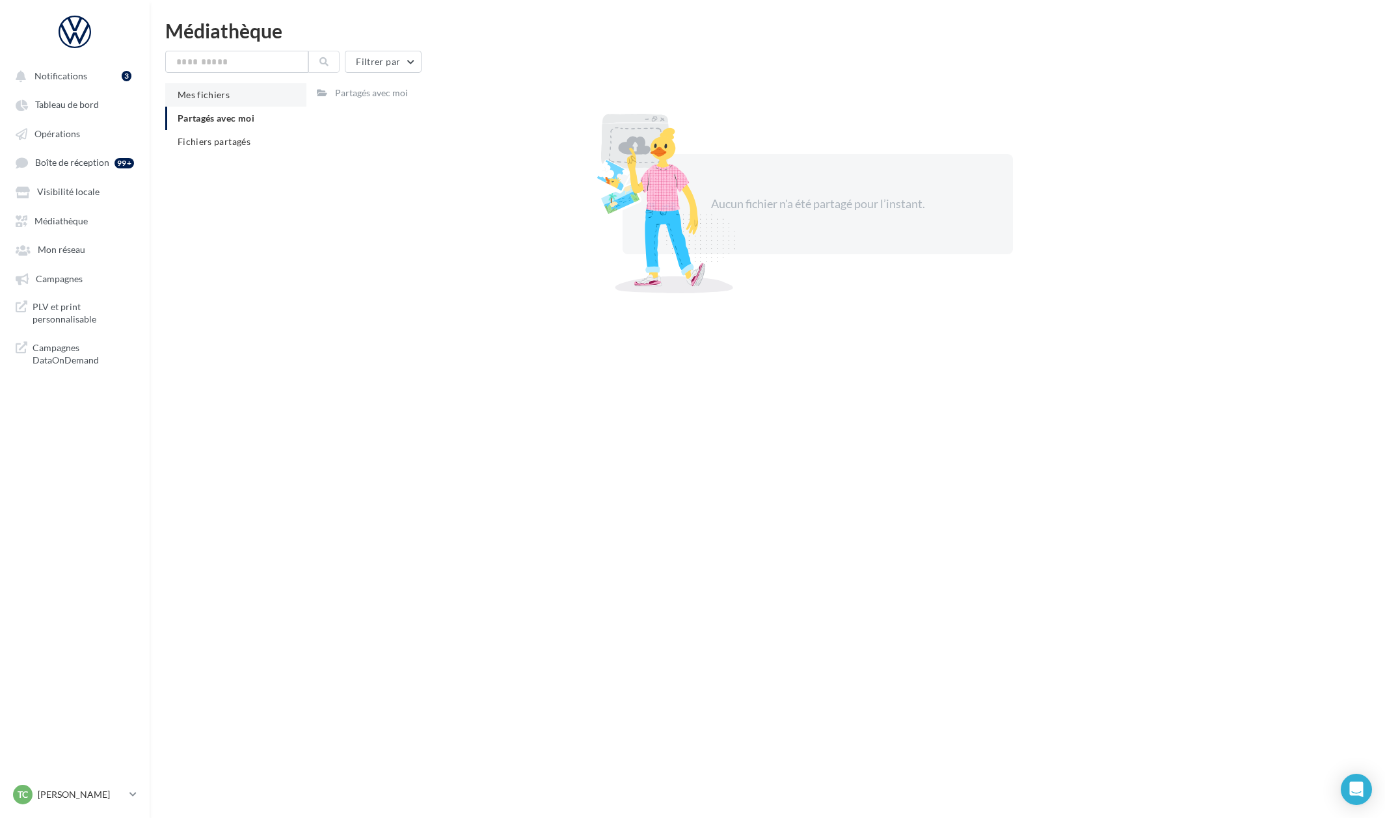
click at [239, 92] on li "Mes fichiers" at bounding box center [235, 94] width 141 height 23
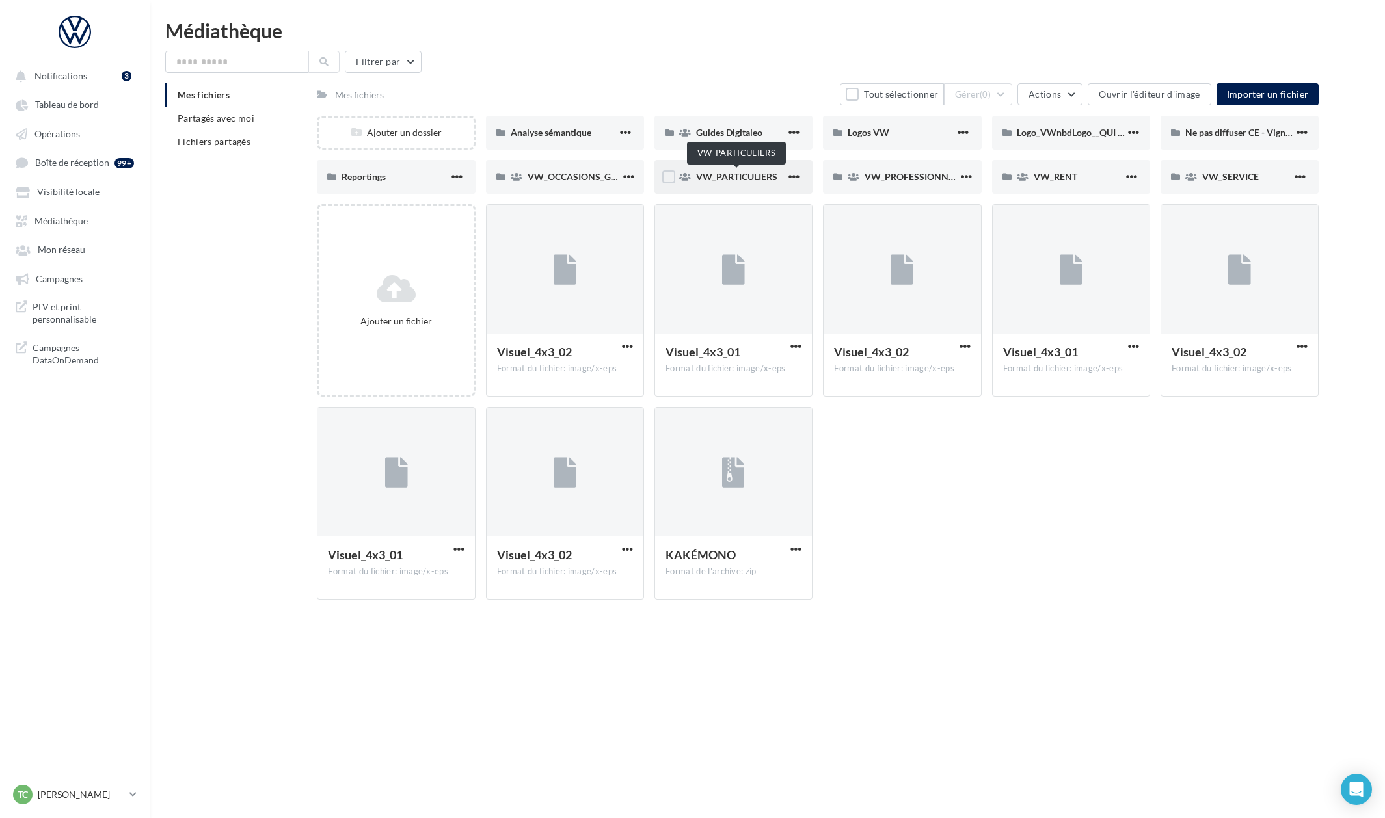
click at [773, 180] on span "VW_PARTICULIERS" at bounding box center [736, 176] width 81 height 11
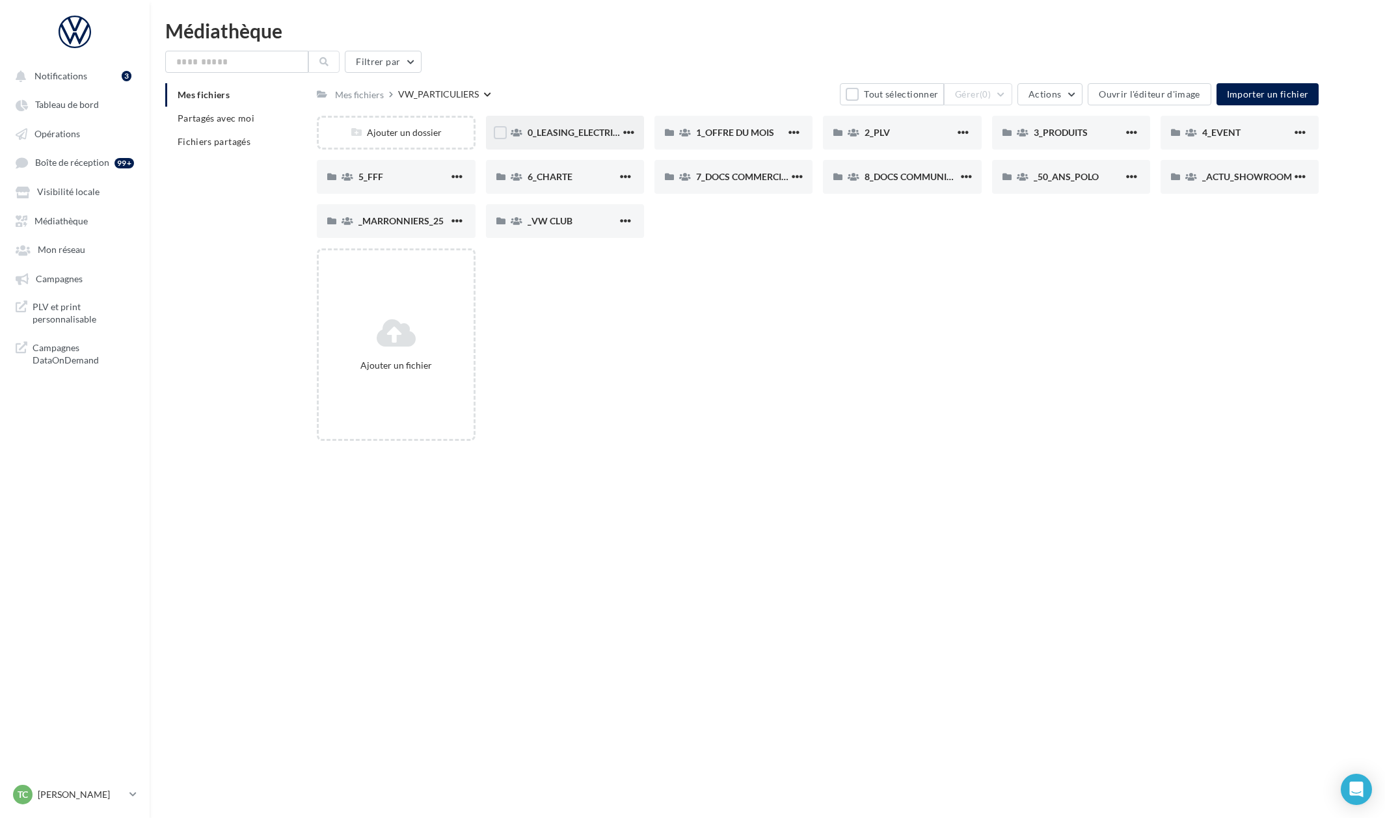
click at [585, 142] on div "0_LEASING_ELECTRIQUE" at bounding box center [565, 133] width 158 height 34
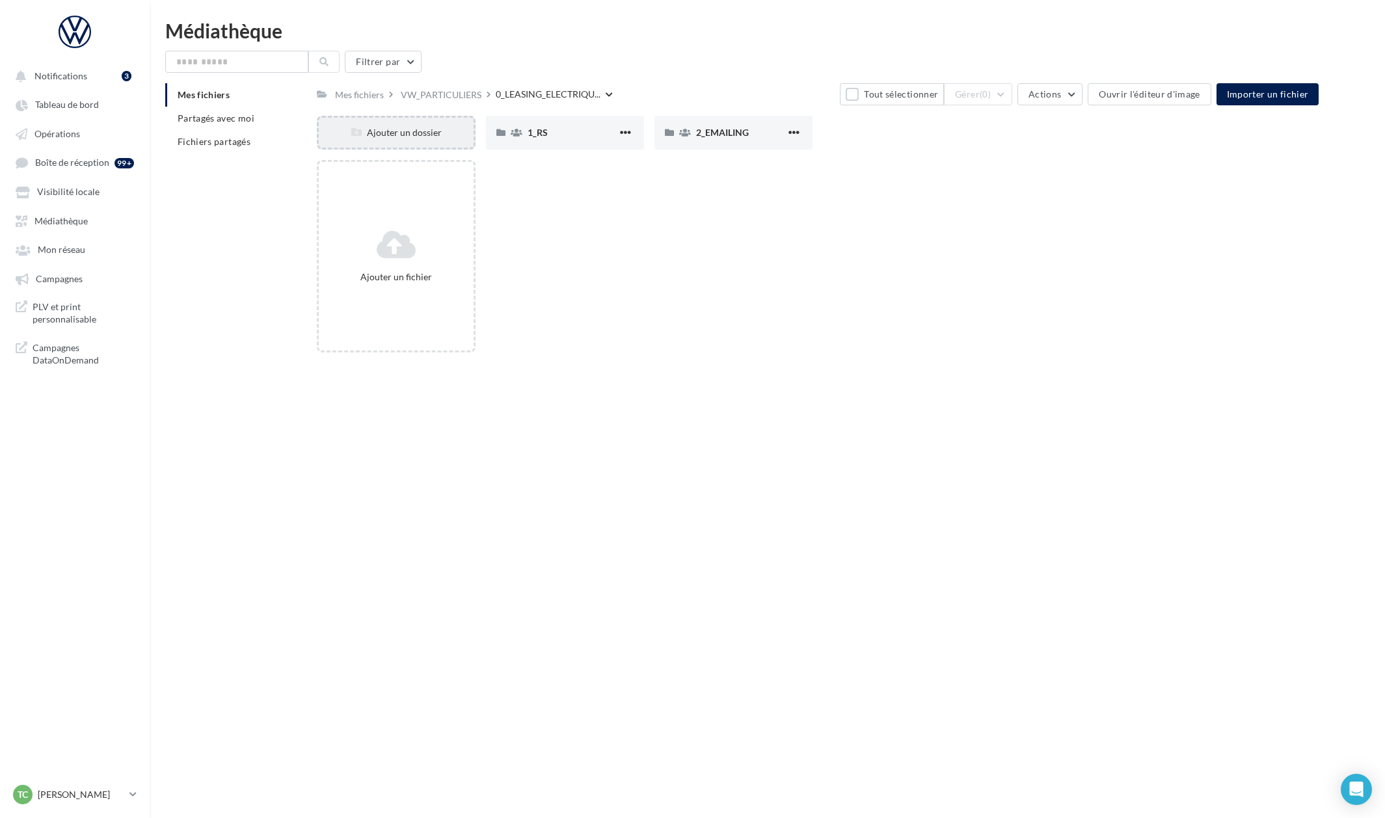
click at [423, 126] on div "Ajouter un dossier" at bounding box center [396, 132] width 154 height 13
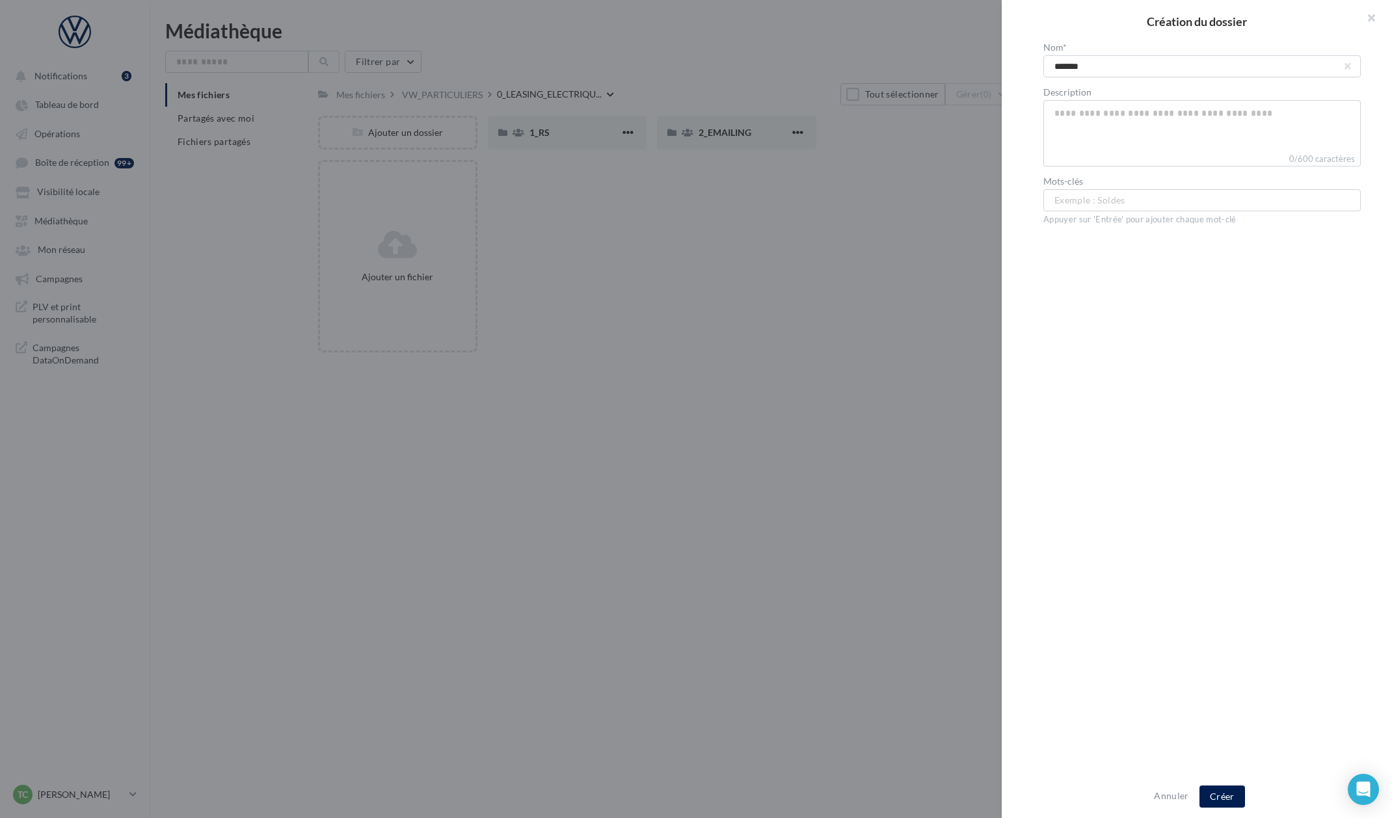
type input "*******"
click at [1213, 783] on div "Annuler Créer" at bounding box center [1197, 796] width 390 height 43
click at [1213, 795] on button "Créer" at bounding box center [1222, 797] width 46 height 22
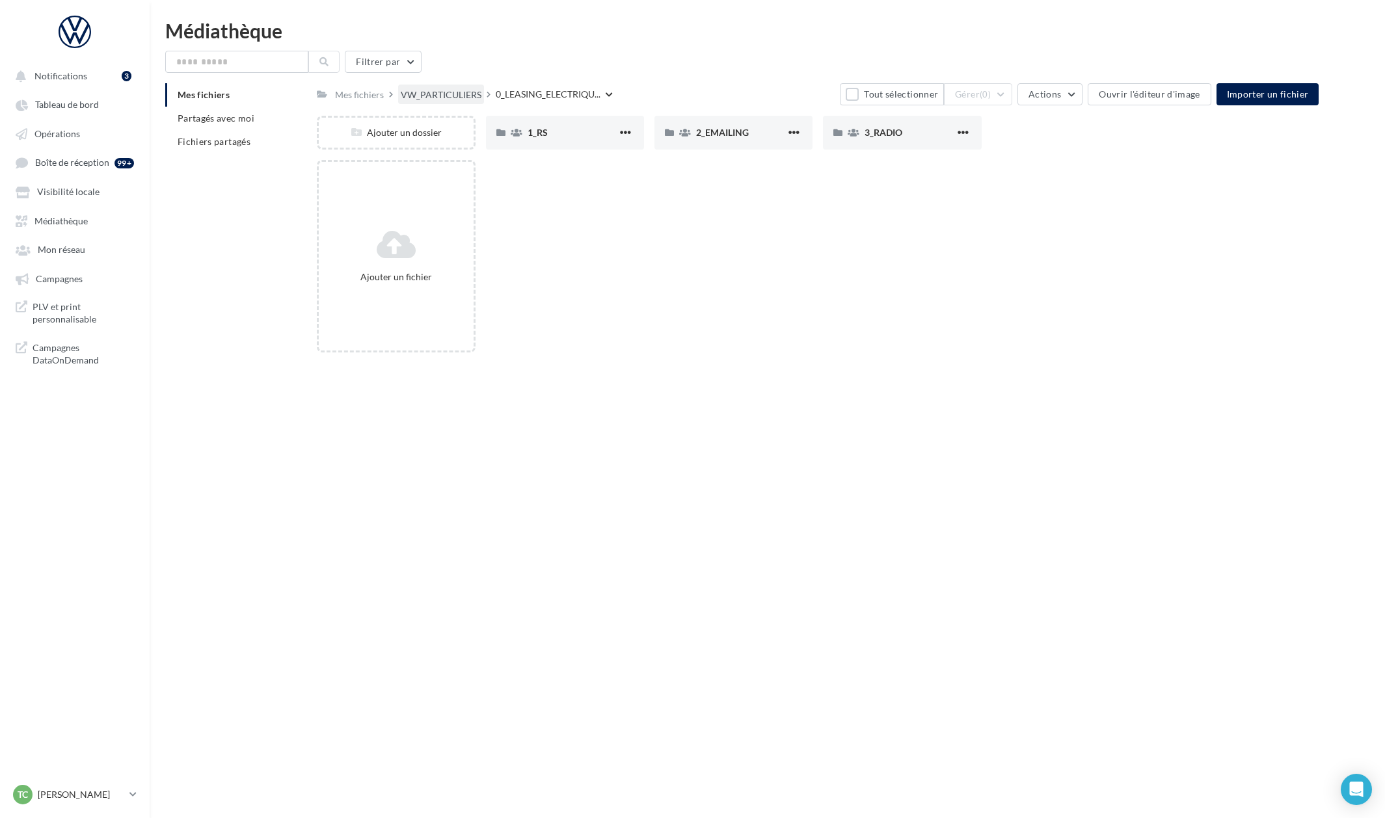
click at [445, 100] on div "VW_PARTICULIERS" at bounding box center [441, 94] width 81 height 13
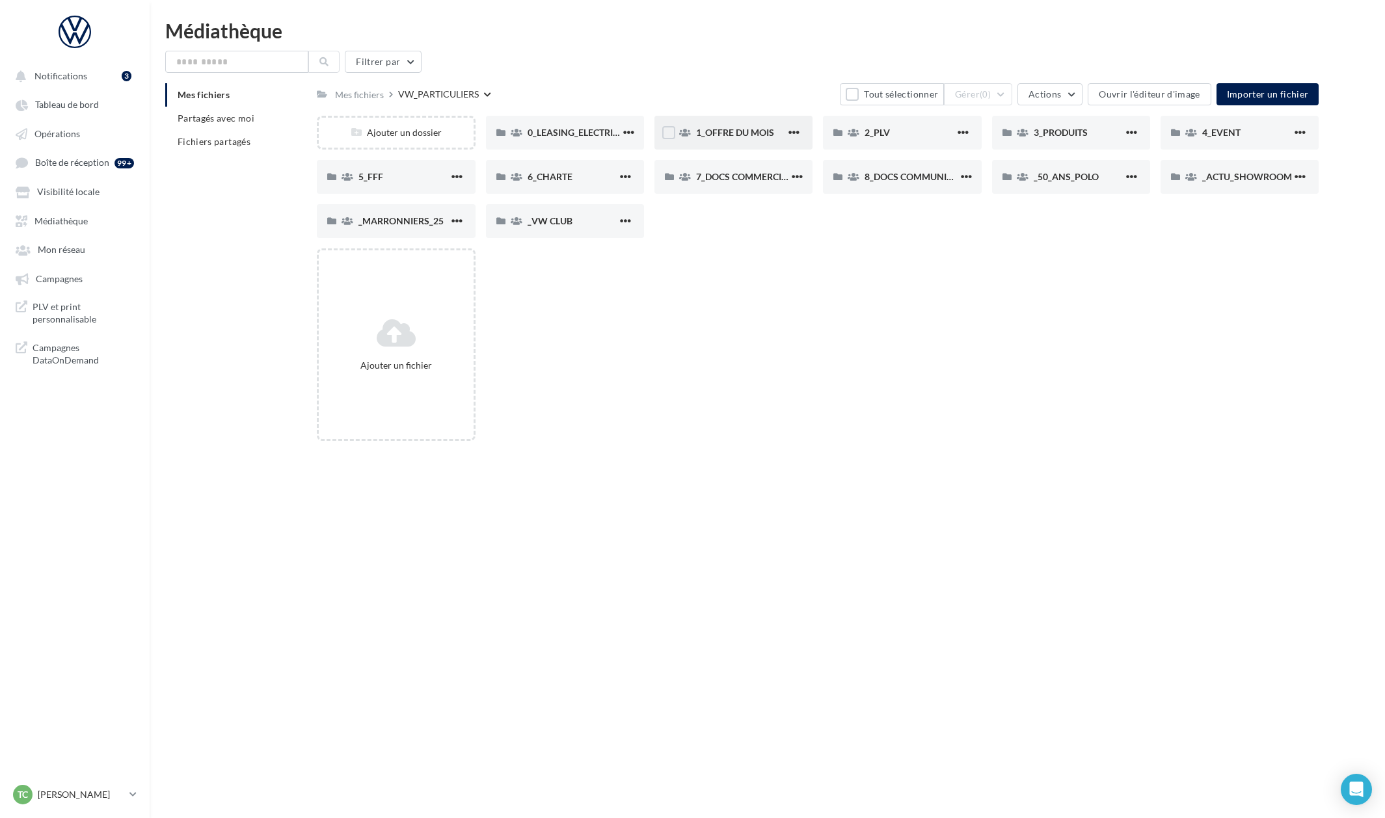
click at [747, 139] on div "1_OFFRE DU MOIS" at bounding box center [741, 132] width 90 height 13
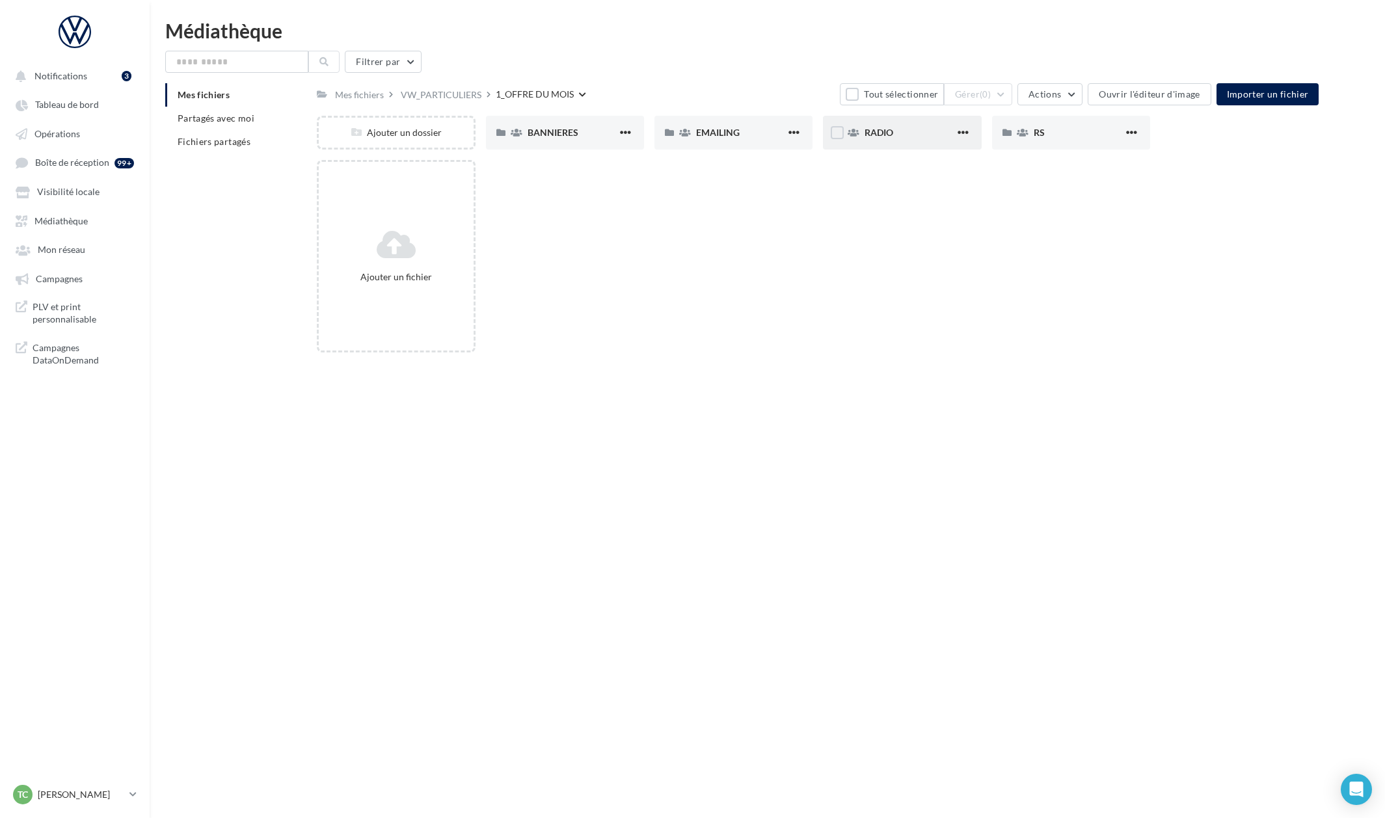
click at [879, 142] on div "RADIO" at bounding box center [902, 133] width 158 height 34
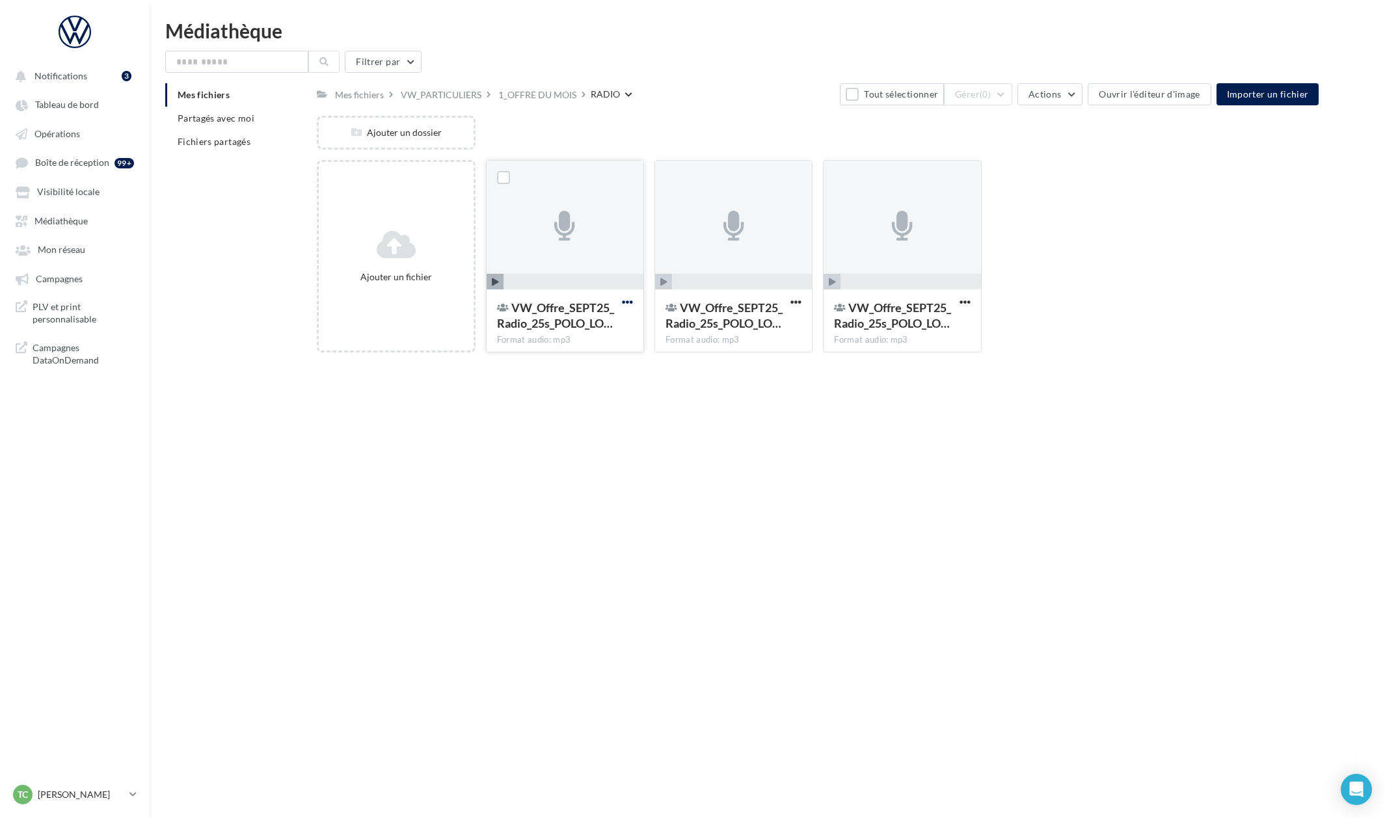
click at [630, 302] on span "button" at bounding box center [627, 302] width 11 height 11
click at [747, 397] on div "Notifications 3 Tableau de bord Opérations Boîte de réception" at bounding box center [692, 430] width 1385 height 818
click at [794, 300] on span "button" at bounding box center [795, 302] width 11 height 11
click at [794, 328] on button "Modifier les informations" at bounding box center [732, 329] width 144 height 34
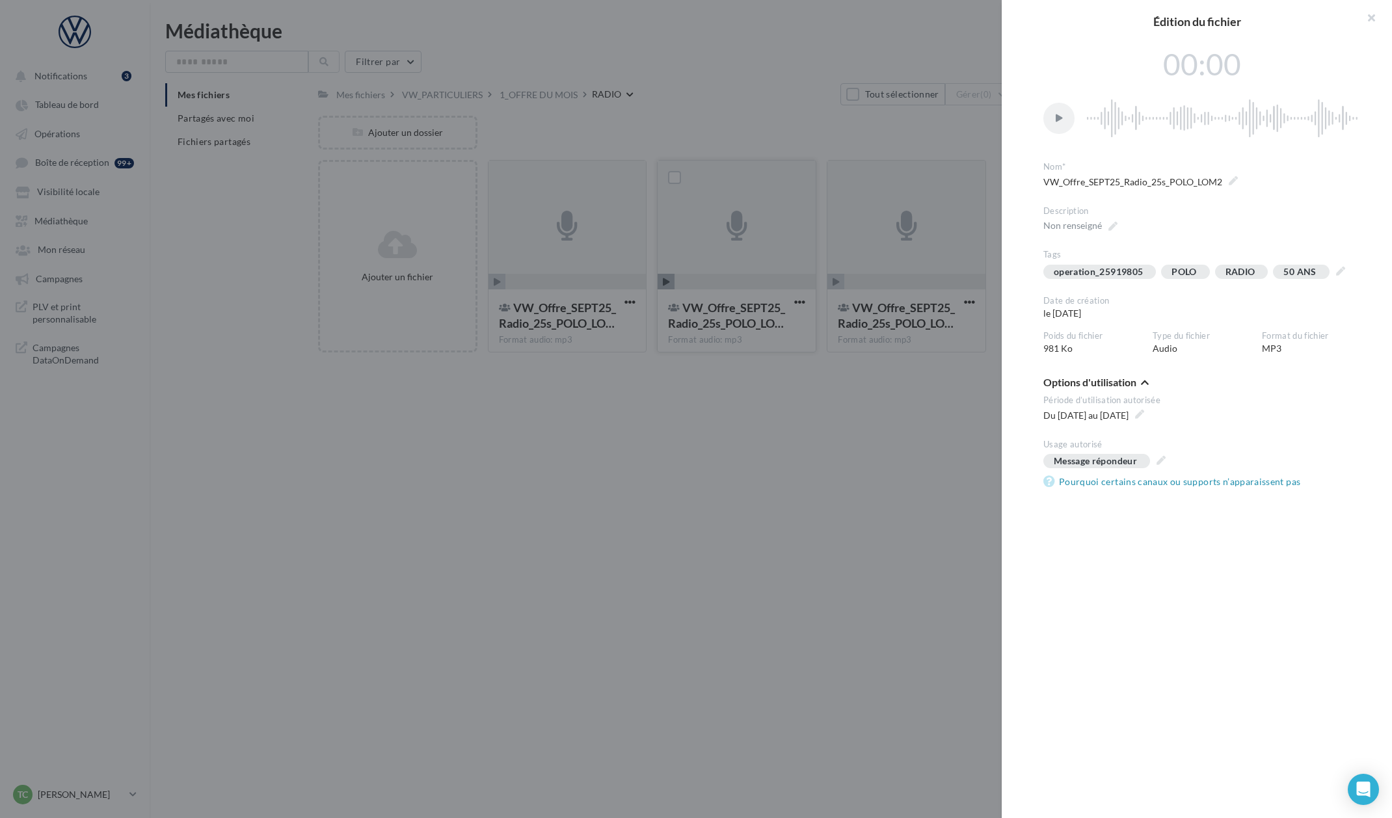
click at [890, 395] on div at bounding box center [696, 409] width 1392 height 818
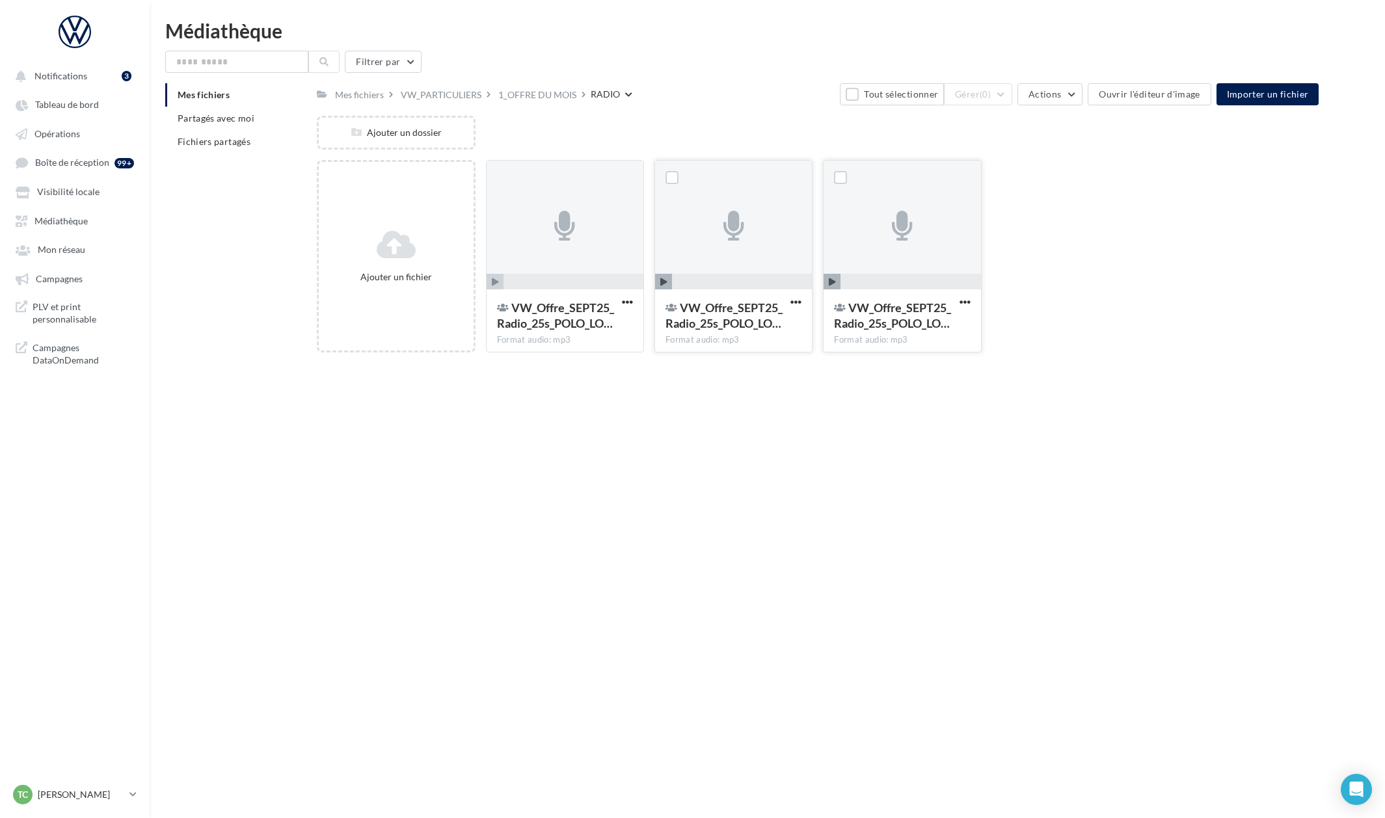
click at [957, 306] on div at bounding box center [965, 303] width 16 height 13
click at [960, 299] on span "button" at bounding box center [964, 302] width 11 height 11
click at [915, 325] on button "Modifier les informations" at bounding box center [901, 329] width 144 height 34
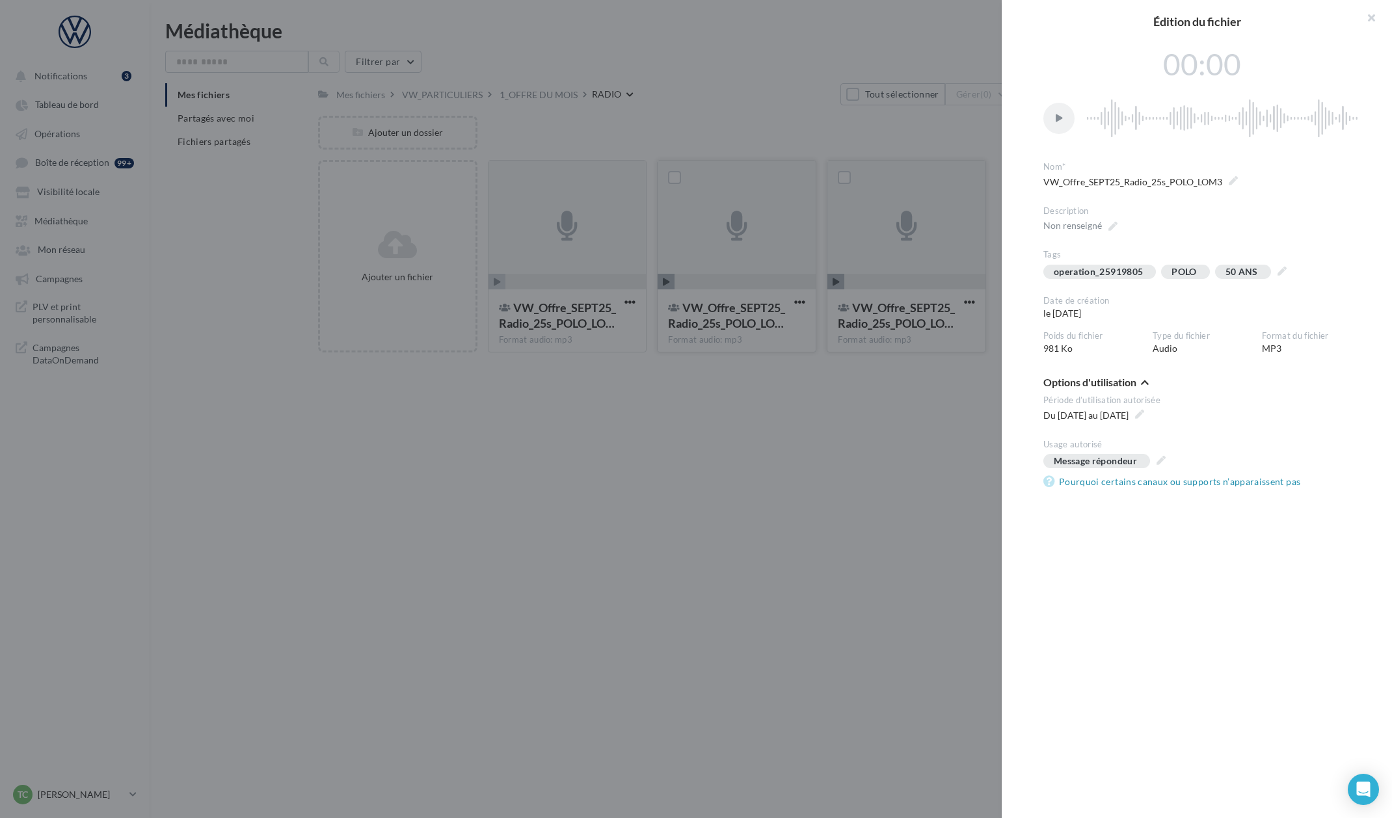
click at [814, 388] on div at bounding box center [696, 409] width 1392 height 818
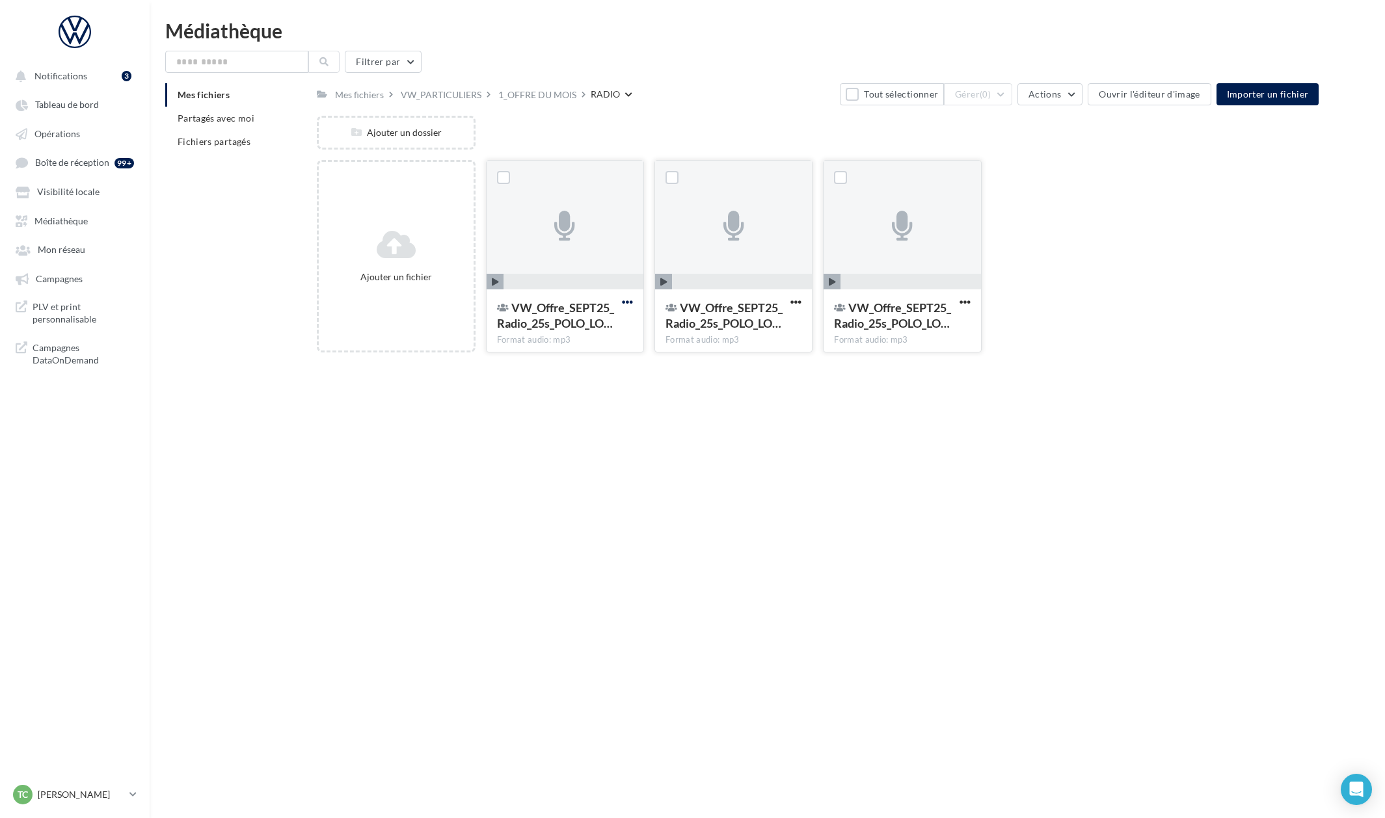
click at [626, 306] on span "button" at bounding box center [627, 302] width 11 height 11
click at [606, 329] on button "Modifier les informations" at bounding box center [563, 329] width 144 height 34
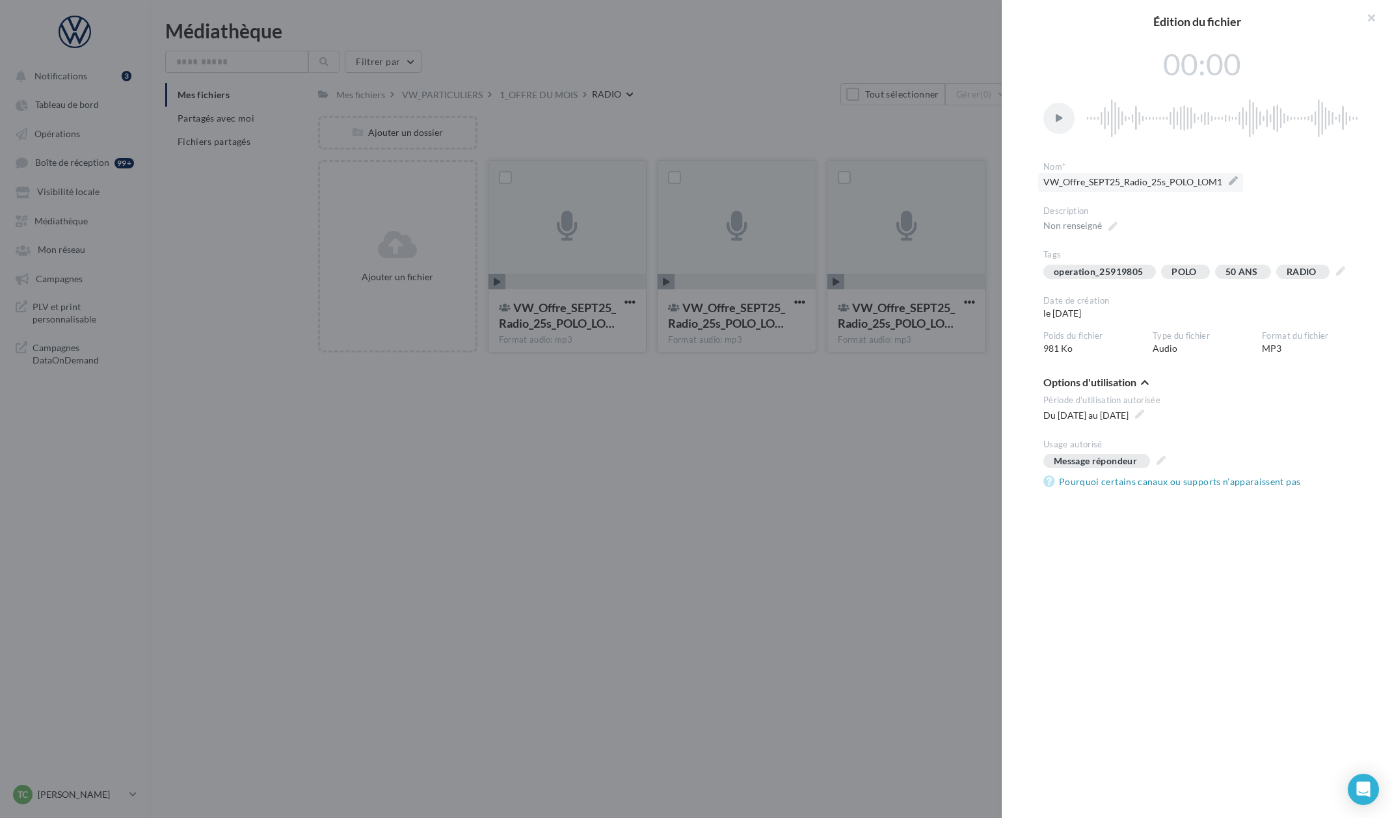
click at [1233, 183] on label "VW_Offre_SEPT25_Radio_25s_POLO_LOM1" at bounding box center [1140, 182] width 205 height 19
click at [0, 0] on textarea "**********" at bounding box center [0, 0] width 0 height 0
click at [1216, 185] on textarea "**********" at bounding box center [1201, 184] width 317 height 22
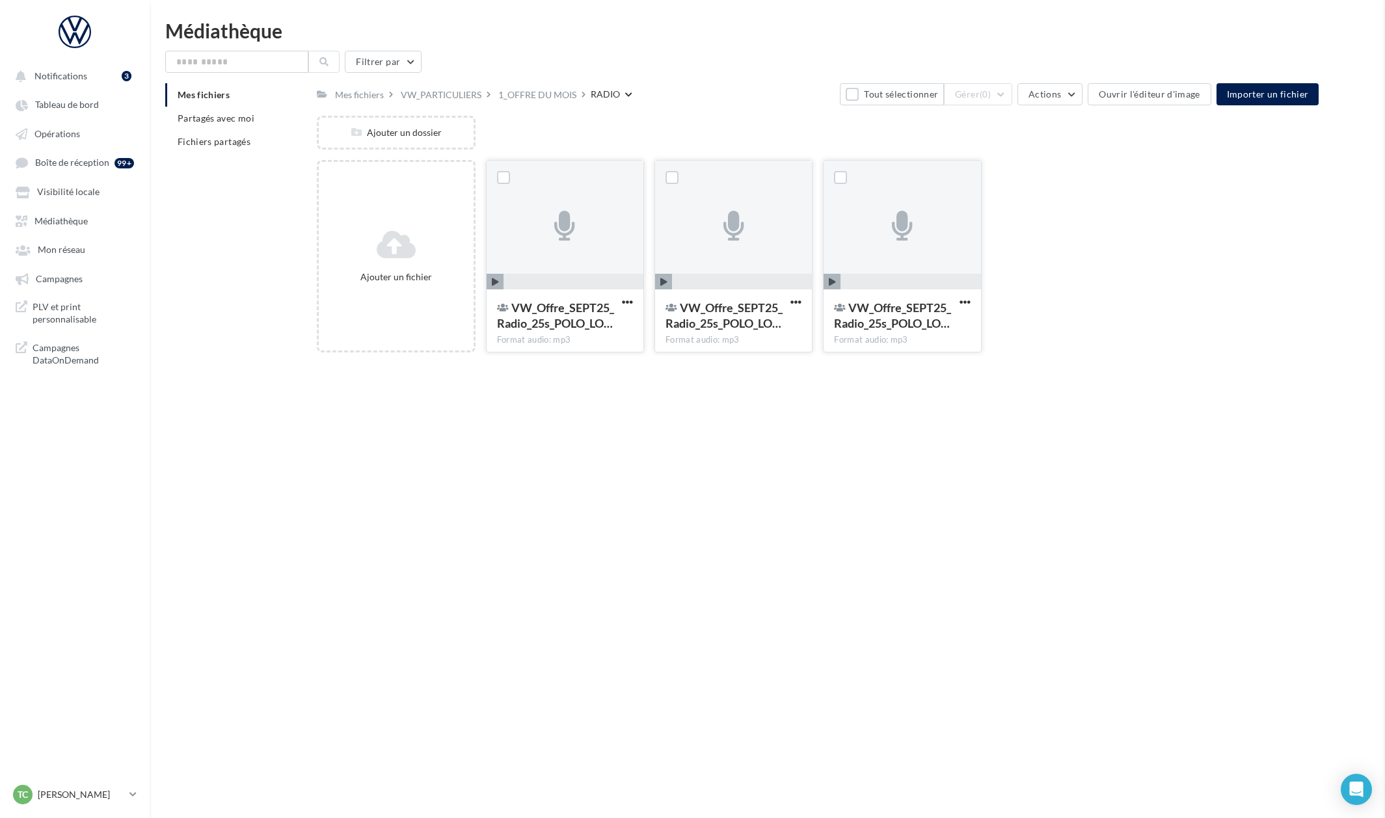
drag, startPoint x: 707, startPoint y: 505, endPoint x: 706, endPoint y: 522, distance: 17.0
click at [539, 101] on div "1_OFFRE DU MOIS" at bounding box center [537, 94] width 83 height 19
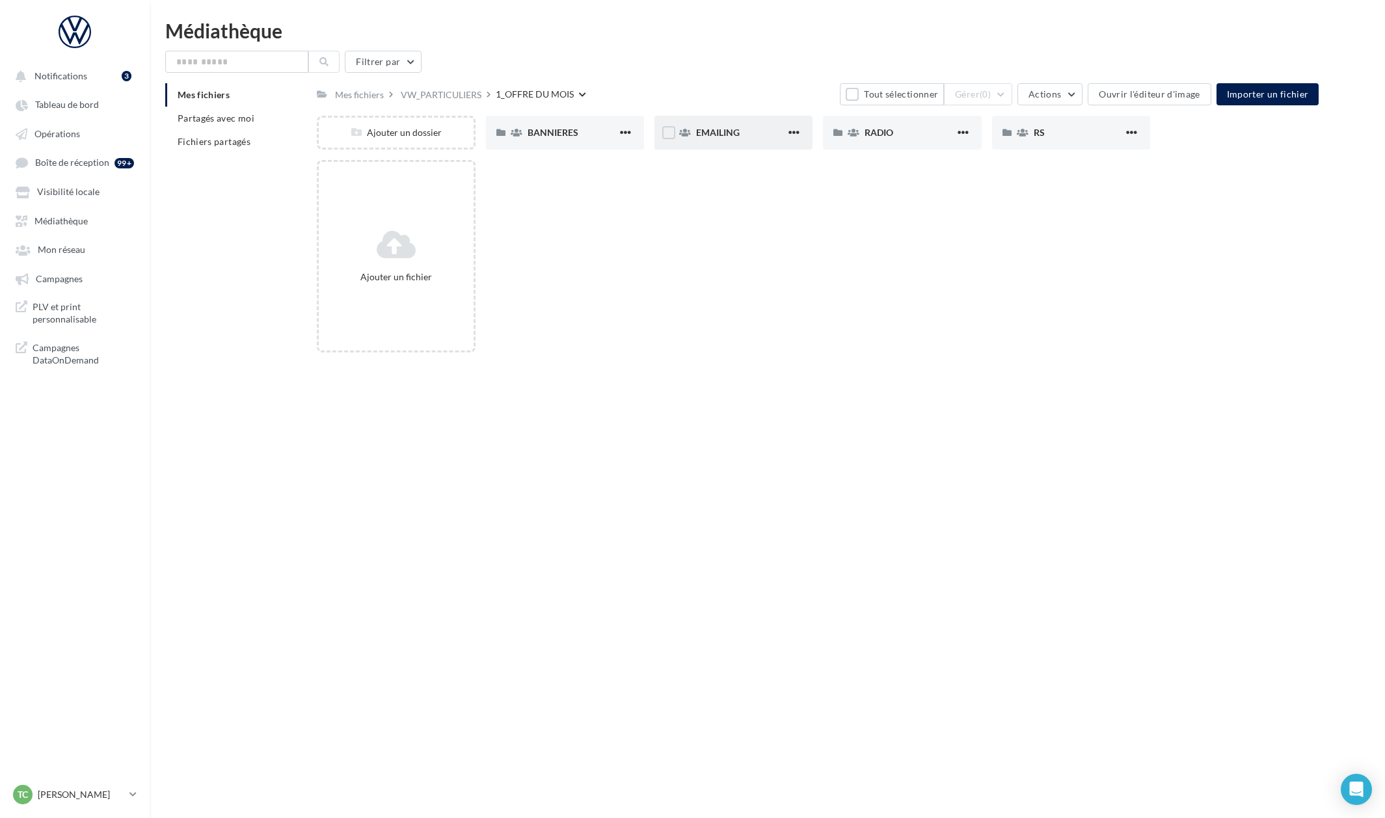
click at [757, 141] on div "EMAILING" at bounding box center [733, 133] width 158 height 34
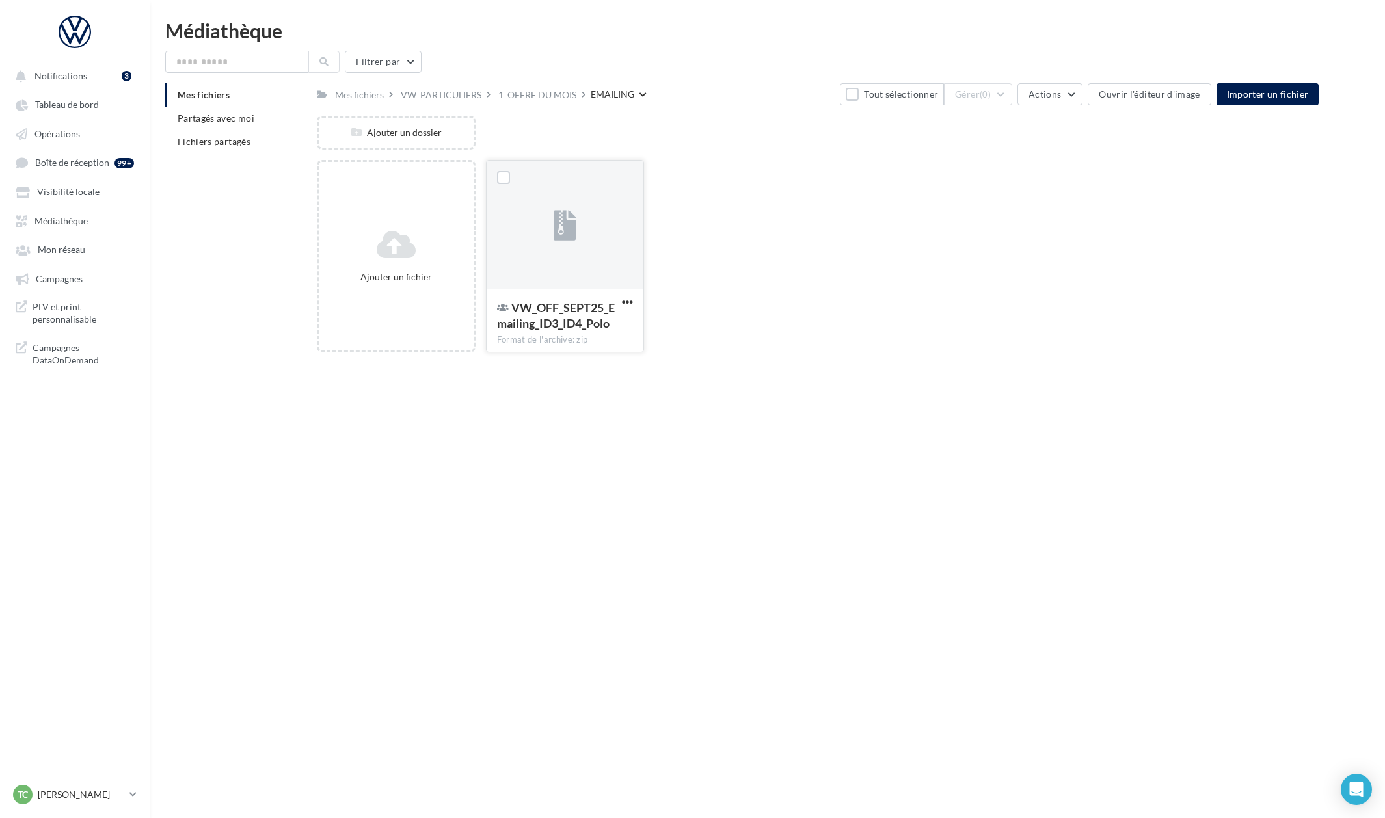
click at [570, 297] on div "VW_OFF_SEPT25_Emailing_ID3_ID4_Polo Format de l'archive: zip" at bounding box center [565, 319] width 157 height 61
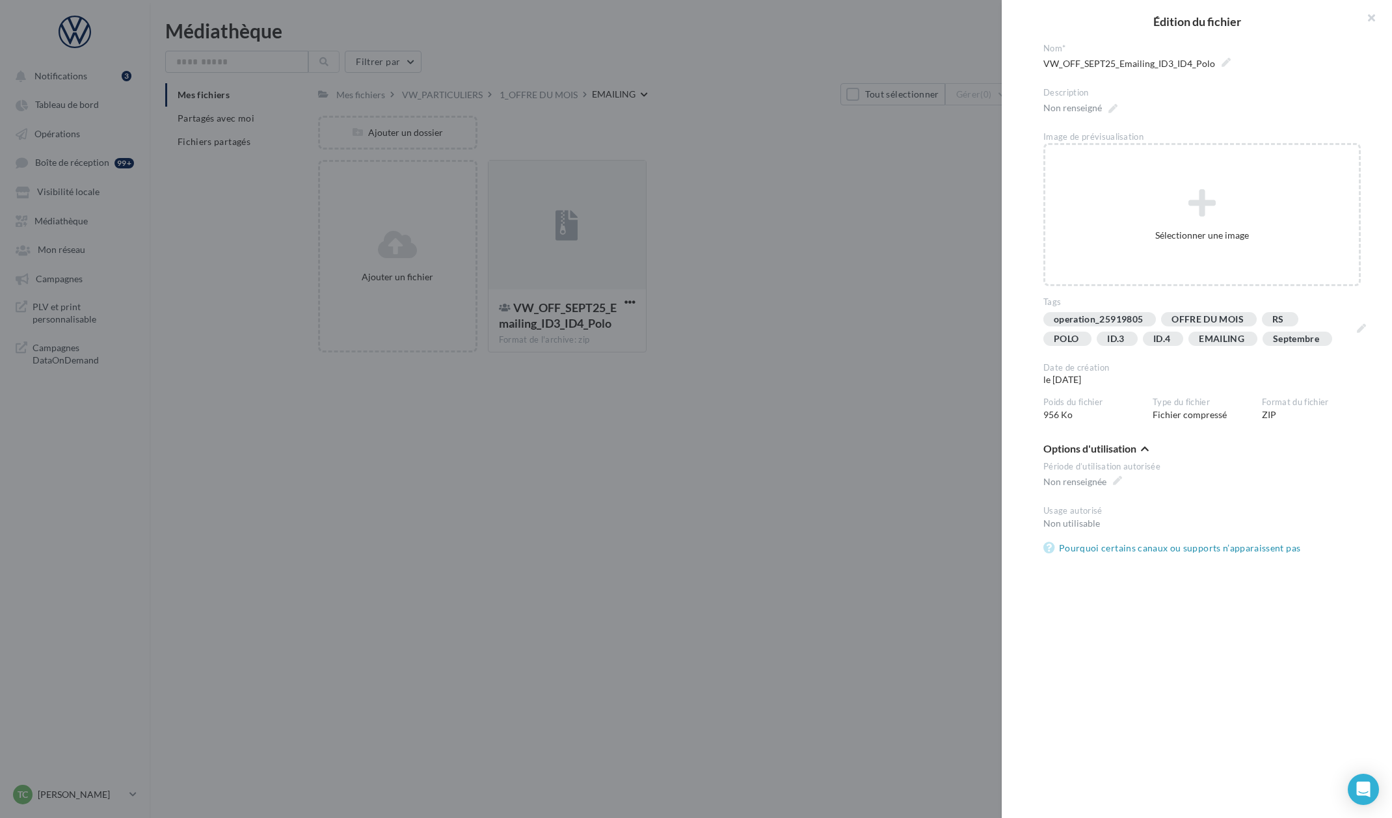
click at [741, 264] on div at bounding box center [696, 409] width 1392 height 818
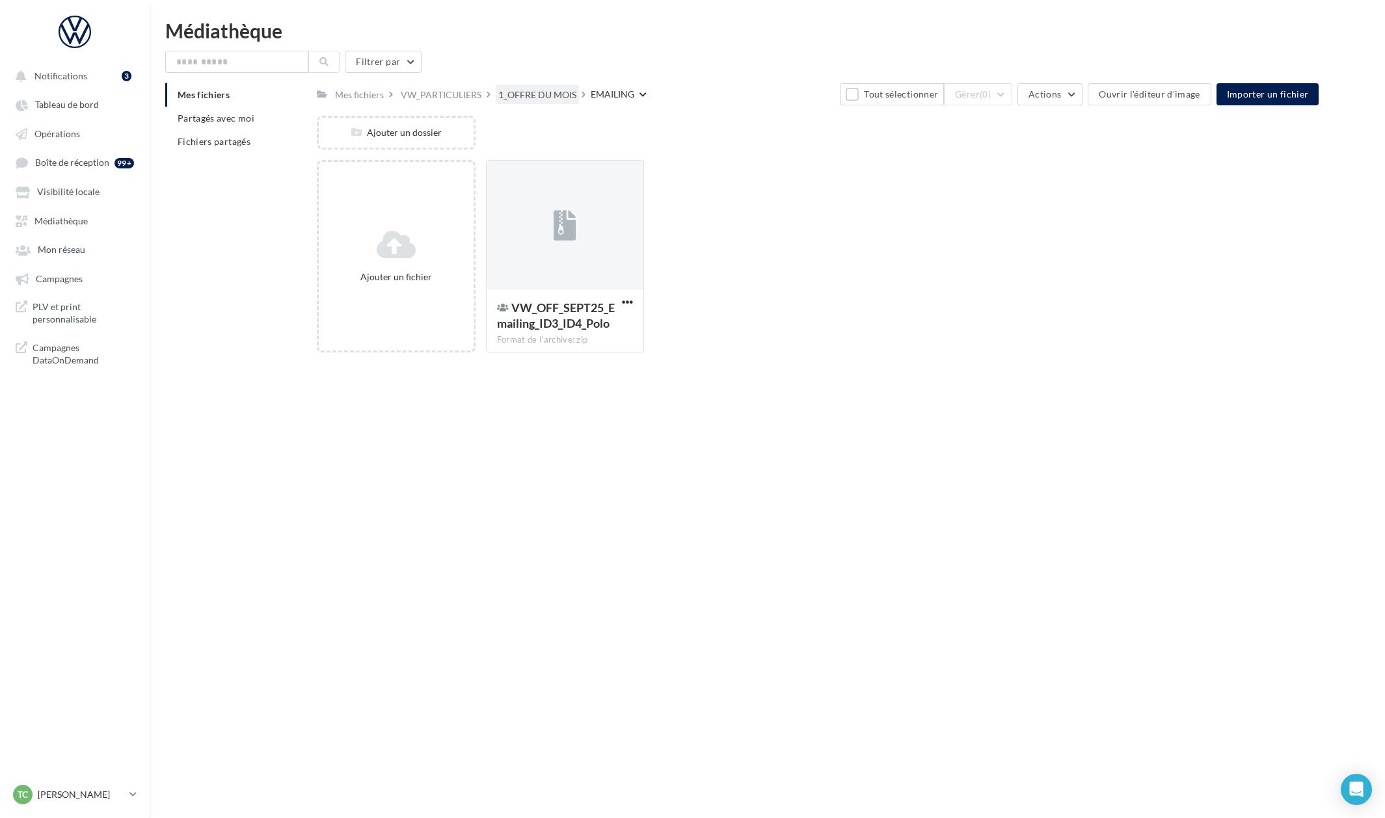
click at [565, 100] on div "1_OFFRE DU MOIS" at bounding box center [537, 94] width 78 height 13
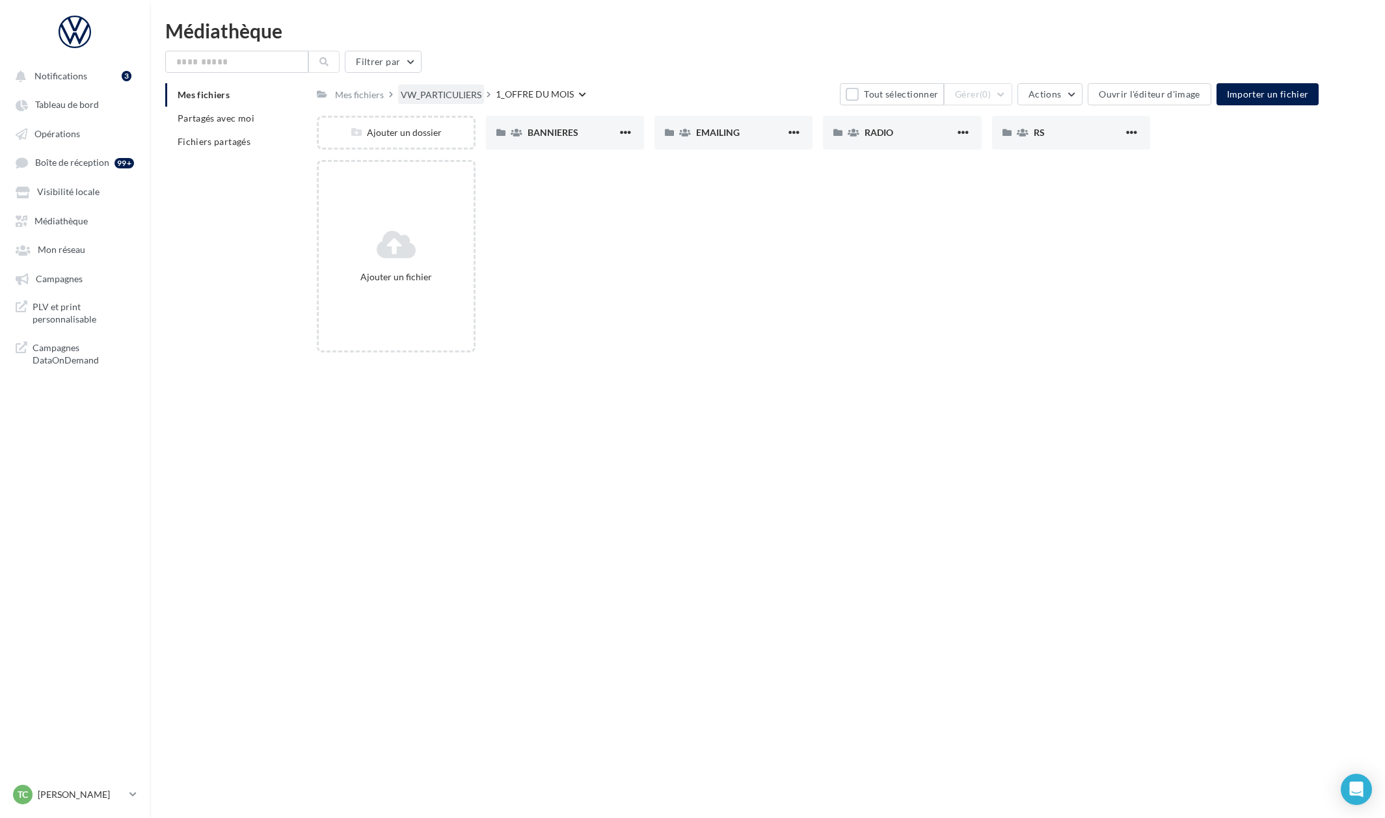
click at [464, 97] on div "VW_PARTICULIERS" at bounding box center [441, 94] width 81 height 13
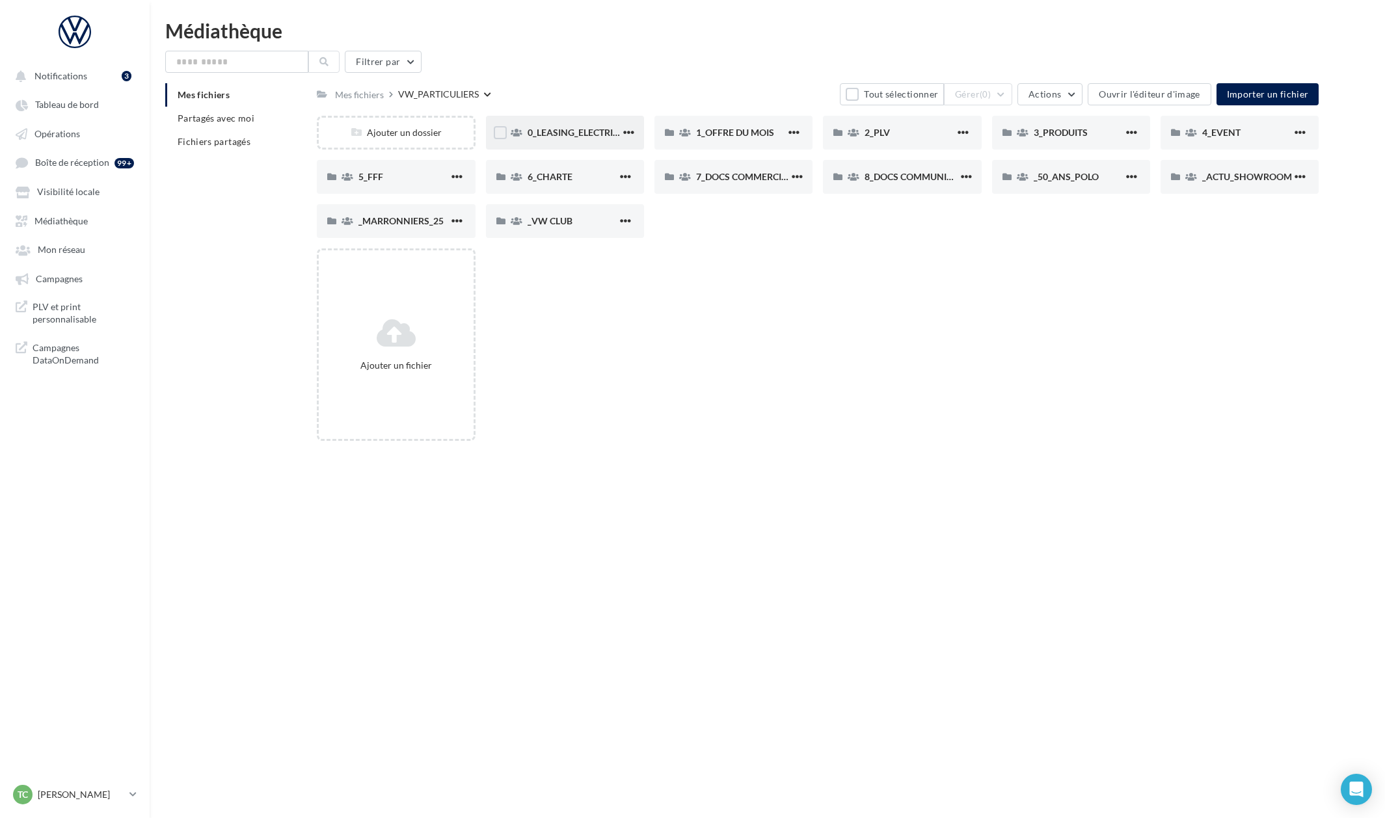
click at [542, 149] on div "0_LEASING_ELECTRIQUE" at bounding box center [565, 133] width 158 height 34
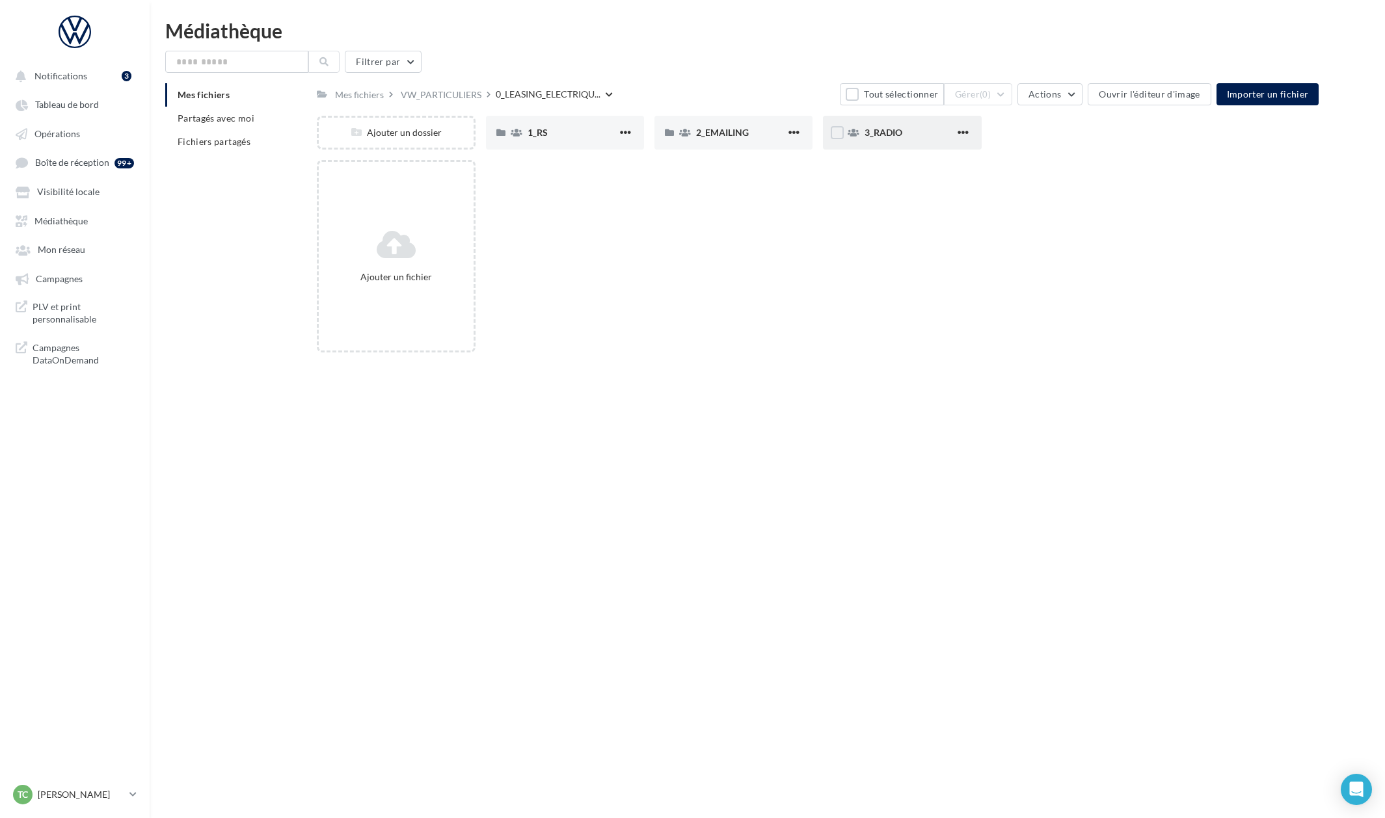
click at [839, 144] on div "3_RADIO" at bounding box center [902, 133] width 158 height 34
click at [675, 142] on div at bounding box center [668, 134] width 13 height 16
click at [714, 138] on div "2_EMAILING" at bounding box center [741, 132] width 90 height 13
click at [615, 136] on div "1_RS" at bounding box center [573, 132] width 90 height 13
